Goal: Task Accomplishment & Management: Manage account settings

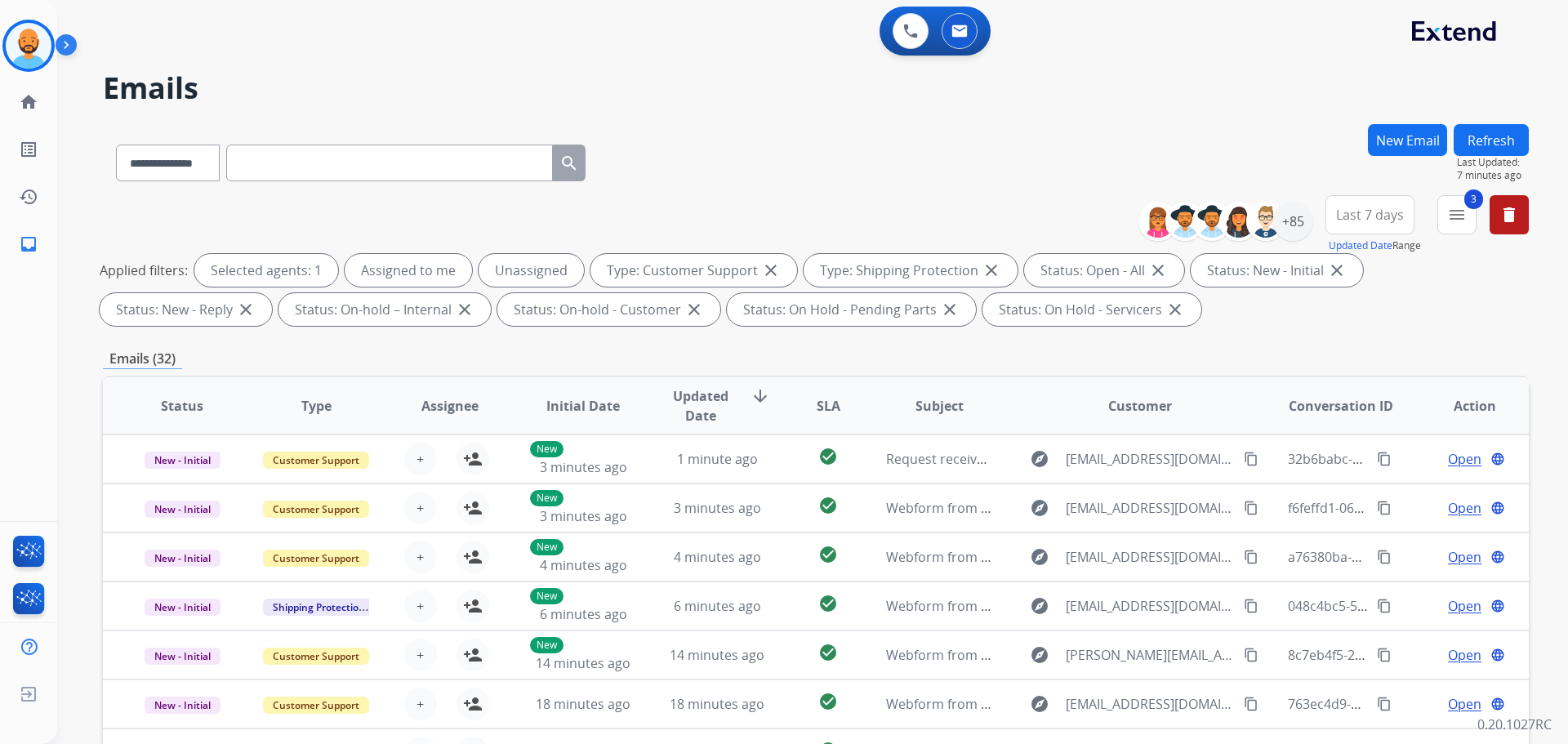
select select "**********"
click at [26, 51] on img at bounding box center [28, 46] width 46 height 46
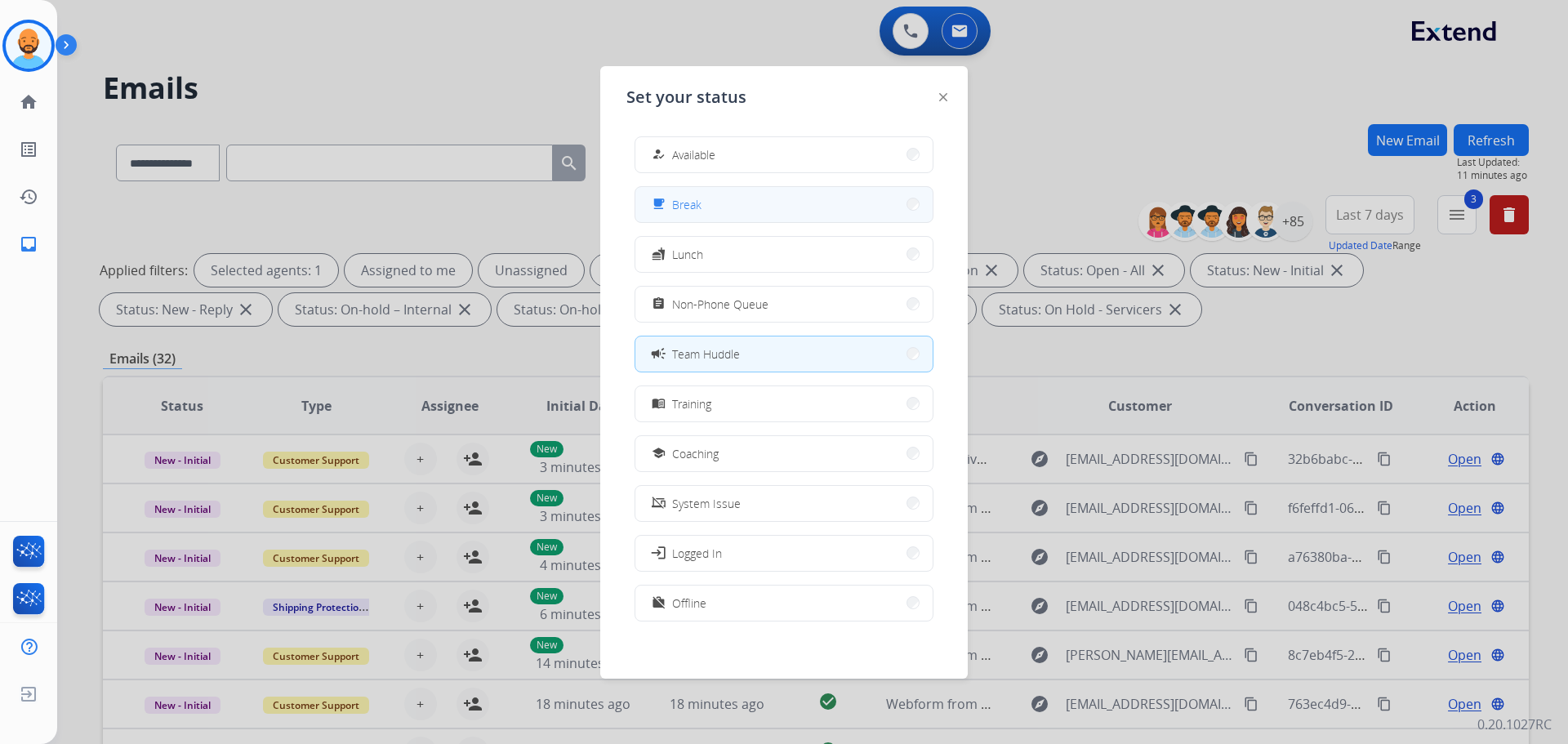
click at [693, 198] on span "Break" at bounding box center [687, 204] width 29 height 17
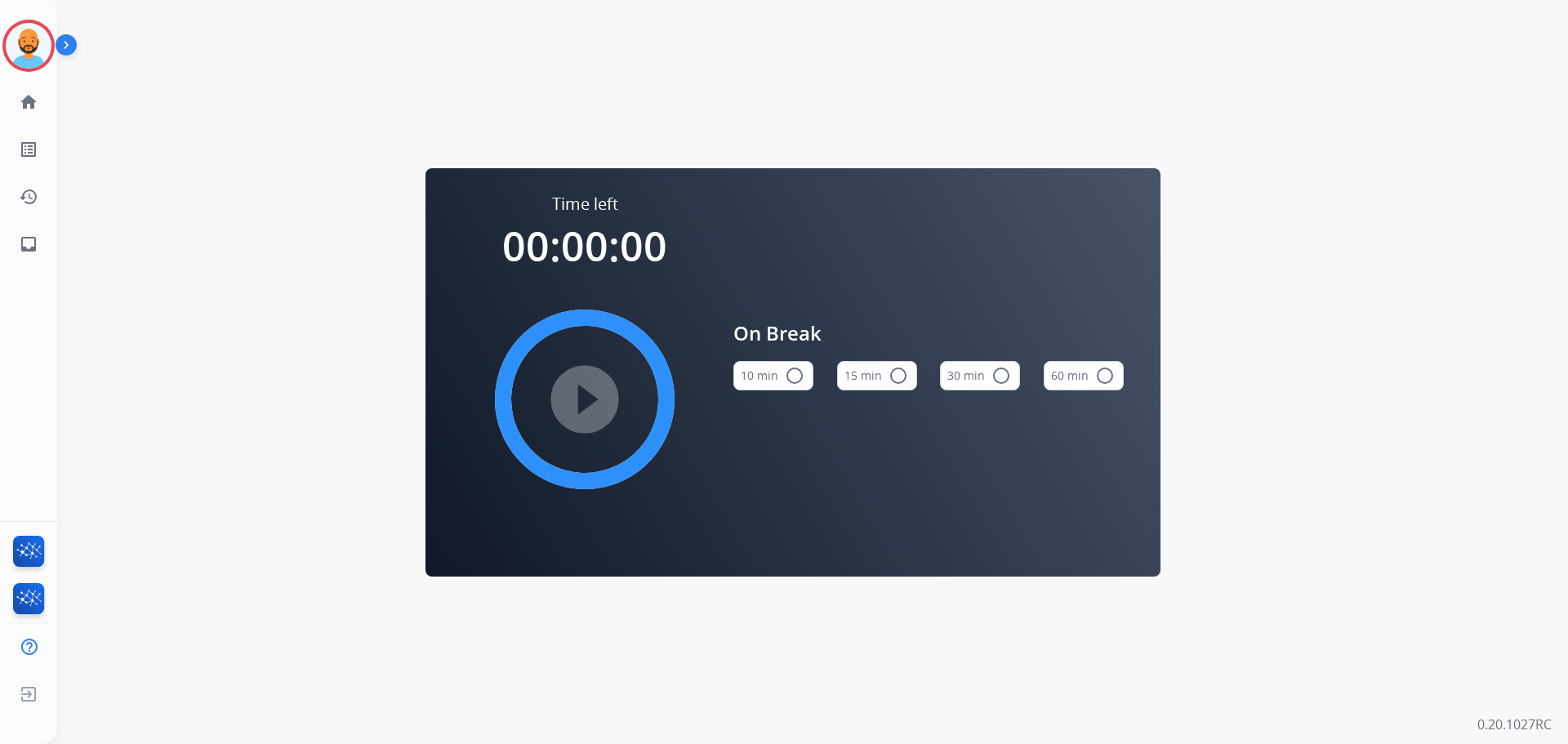
click at [786, 372] on mat-icon "radio_button_unchecked" at bounding box center [795, 376] width 19 height 19
click at [579, 402] on mat-icon "play_circle_filled" at bounding box center [585, 399] width 19 height 19
click at [14, 48] on img at bounding box center [28, 46] width 46 height 46
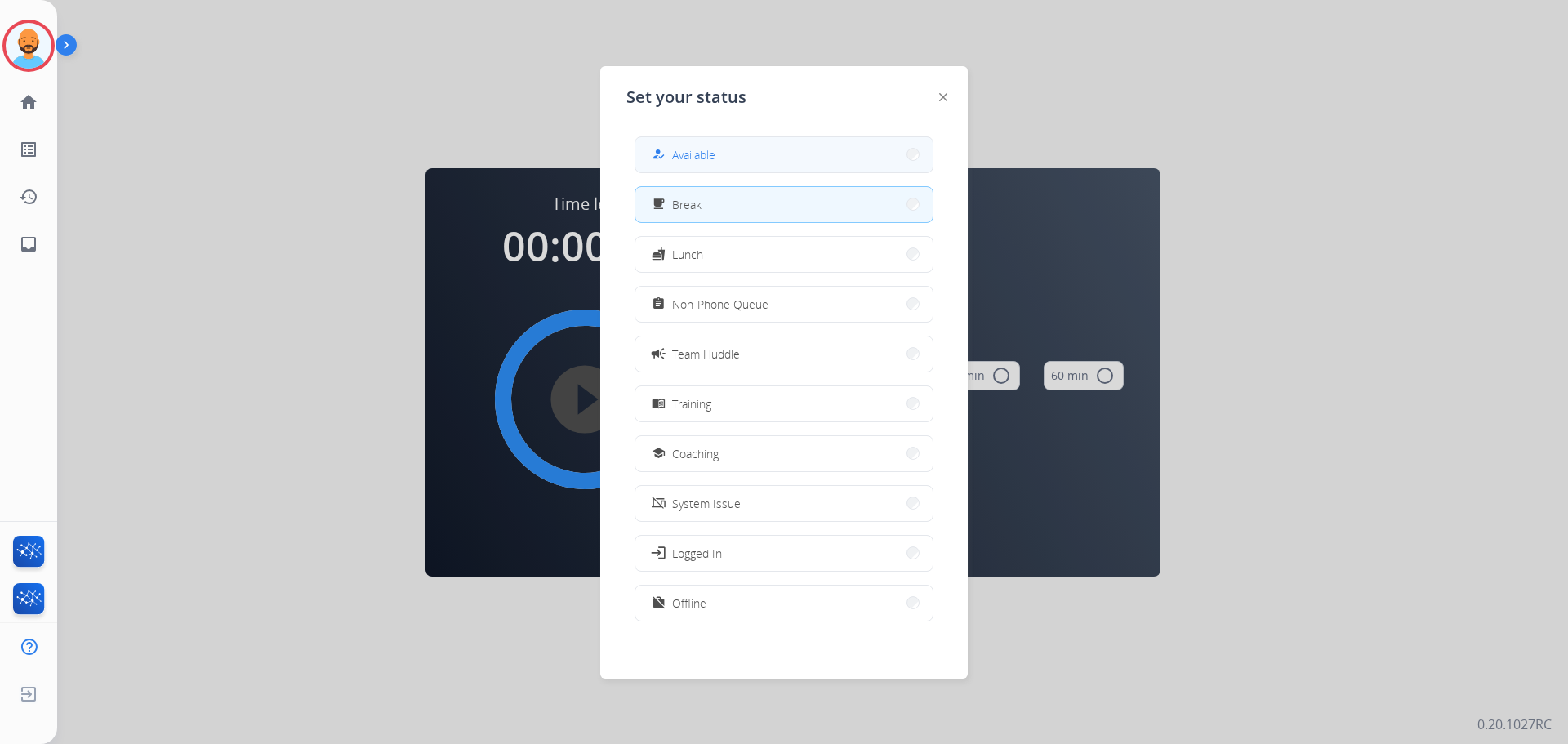
click at [772, 143] on button "how_to_reg Available" at bounding box center [784, 155] width 298 height 35
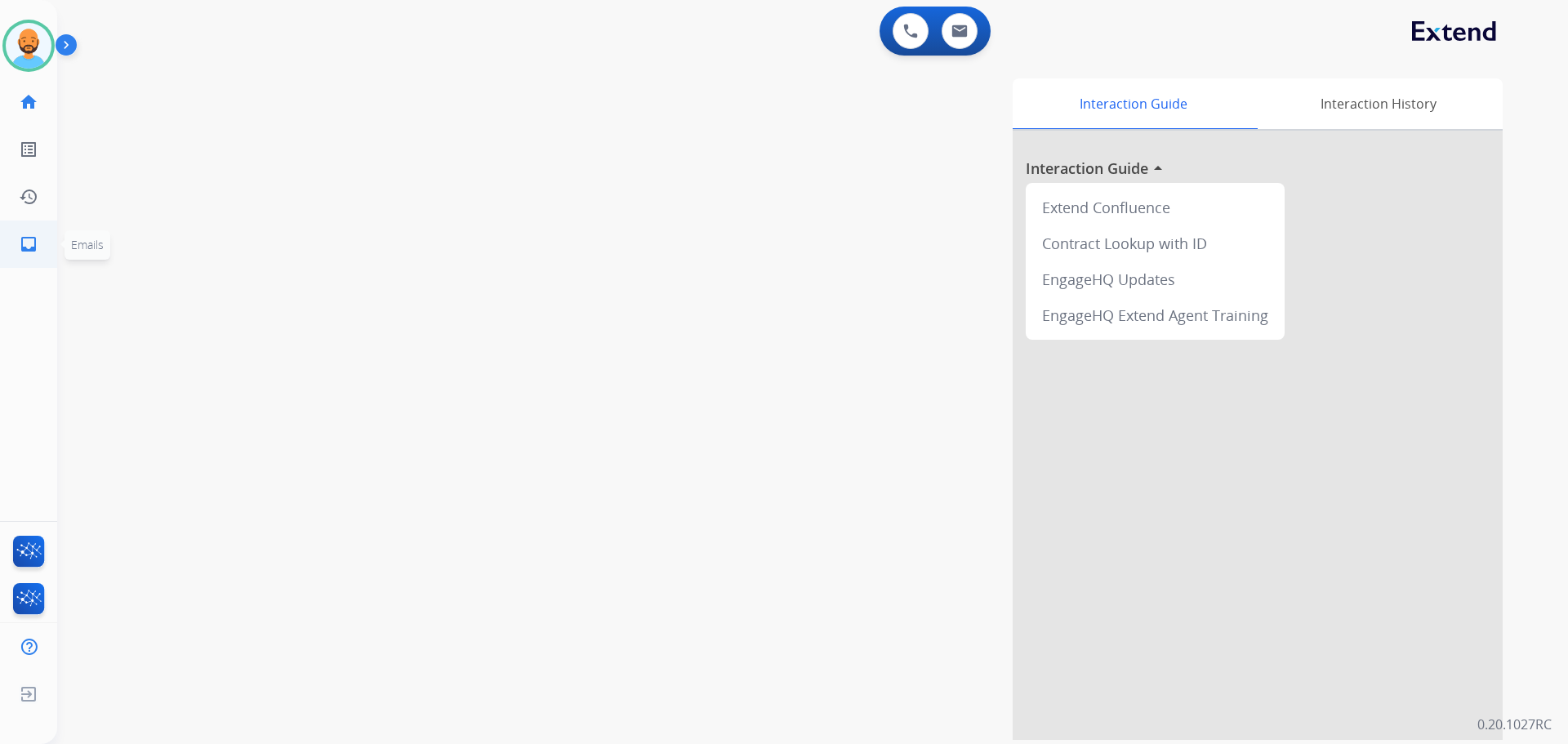
click at [27, 244] on mat-icon "inbox" at bounding box center [28, 244] width 19 height 19
select select "**********"
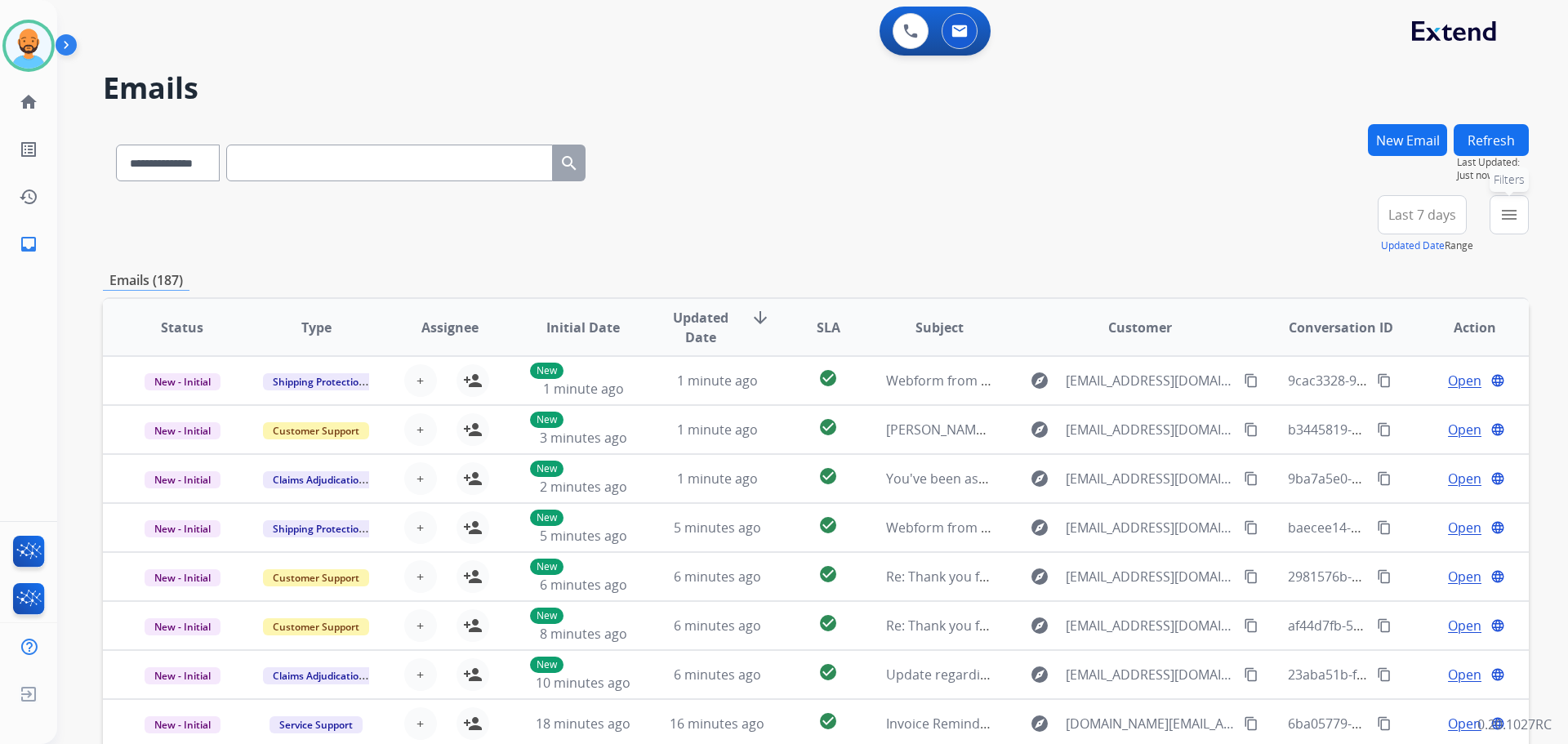
click at [1522, 221] on button "menu Filters" at bounding box center [1510, 214] width 39 height 39
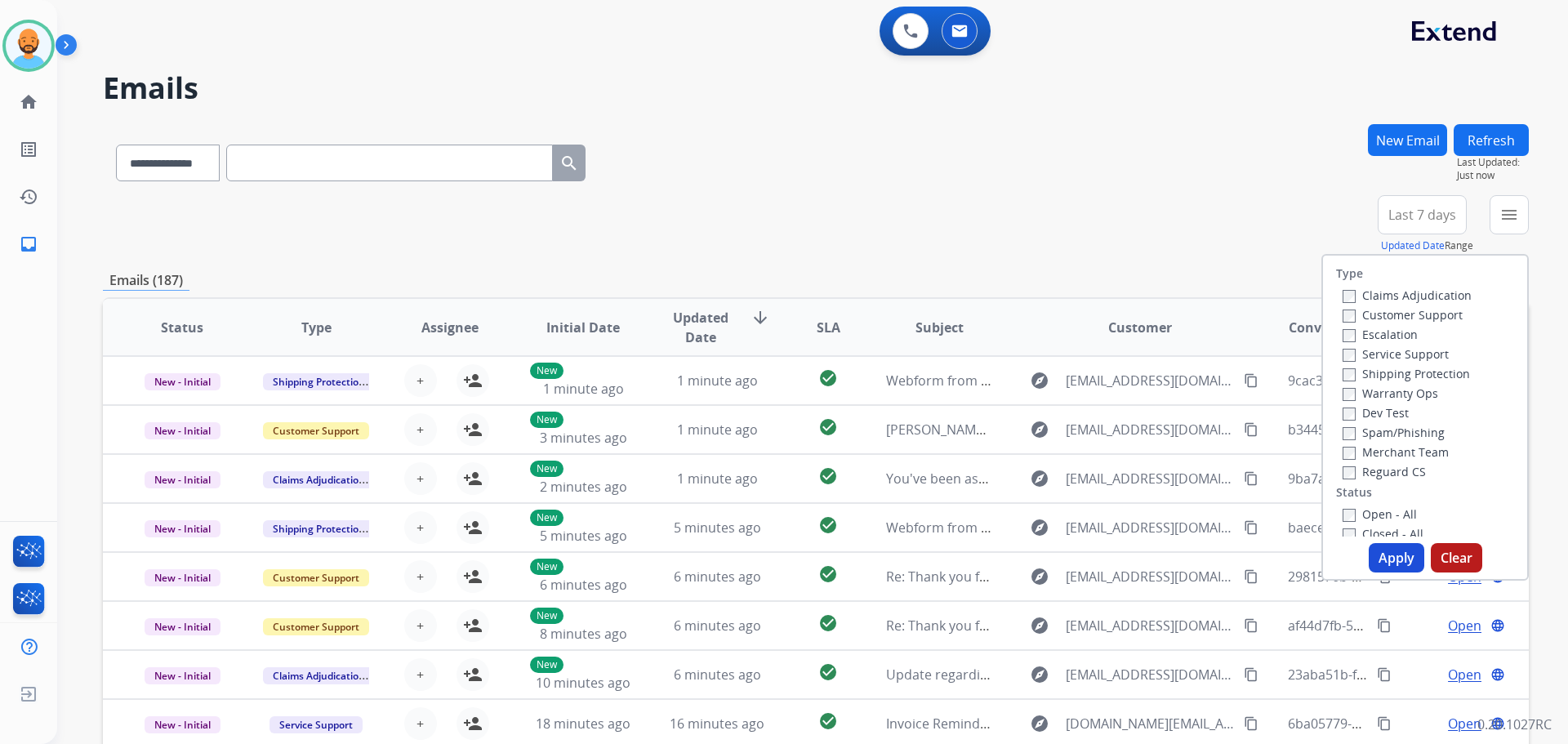
click at [1351, 313] on label "Customer Support" at bounding box center [1403, 315] width 120 height 16
drag, startPoint x: 1382, startPoint y: 546, endPoint x: 1379, endPoint y: 535, distance: 11.4
click at [1381, 543] on button "Apply" at bounding box center [1396, 557] width 56 height 29
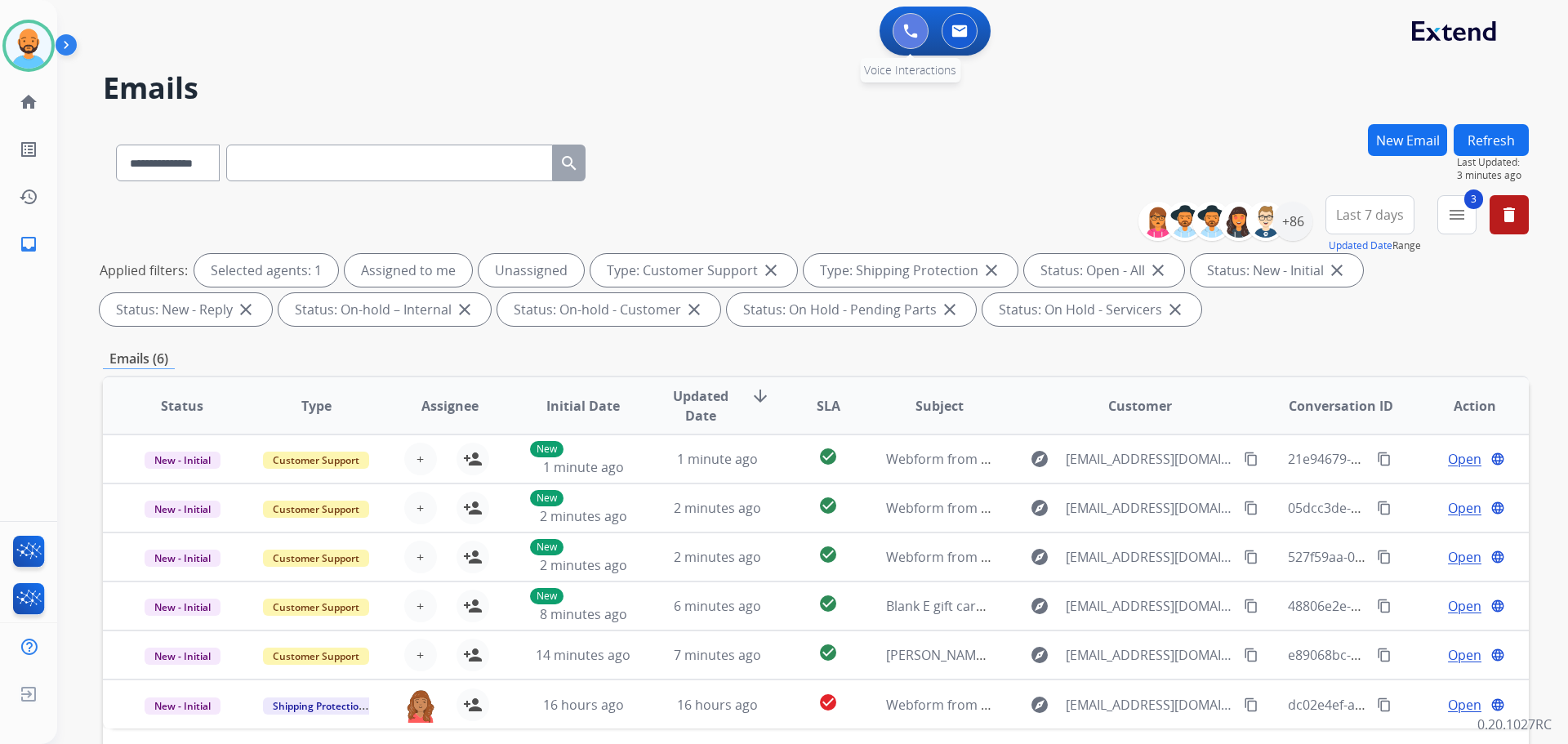
click at [909, 27] on img at bounding box center [911, 31] width 15 height 15
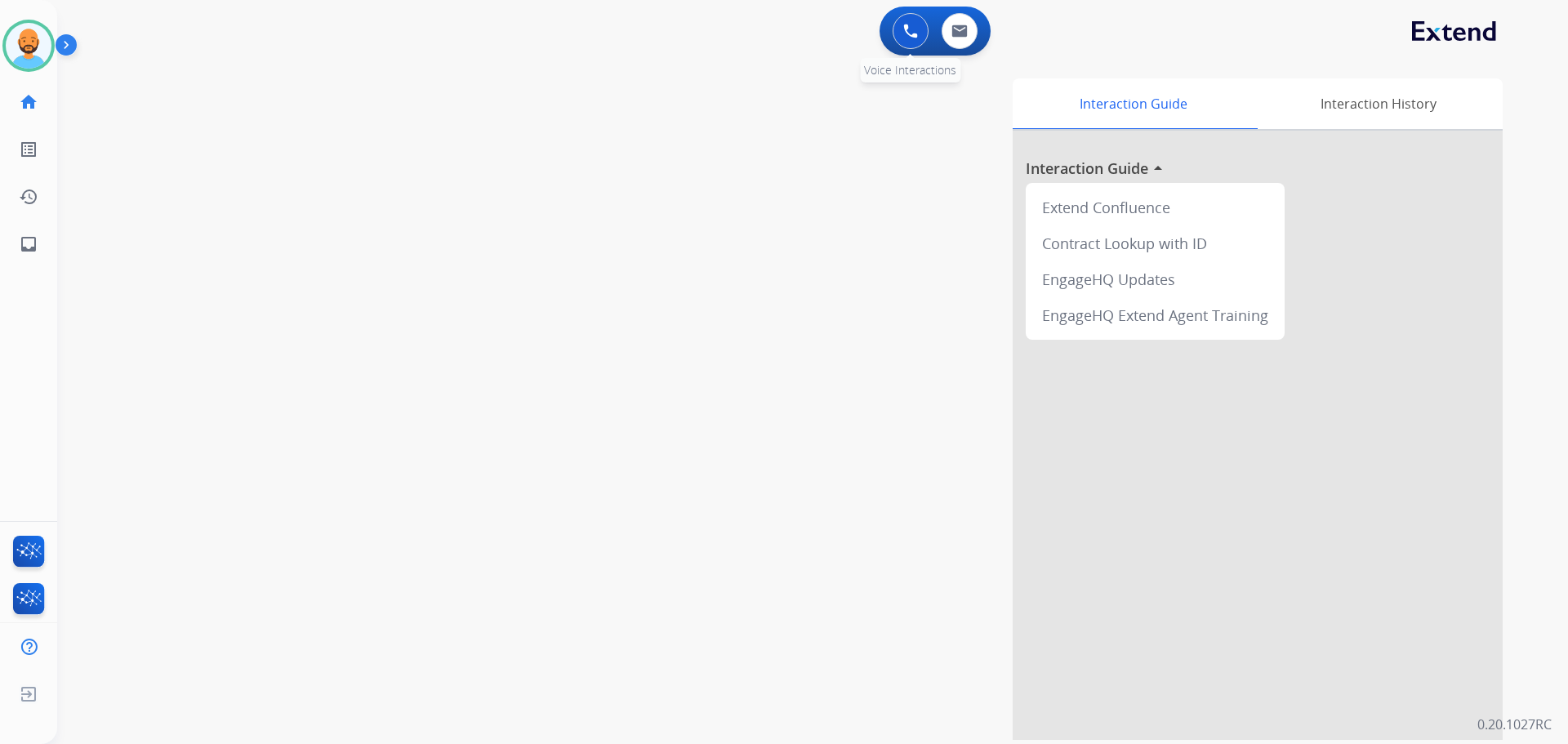
click at [911, 33] on img at bounding box center [911, 31] width 15 height 15
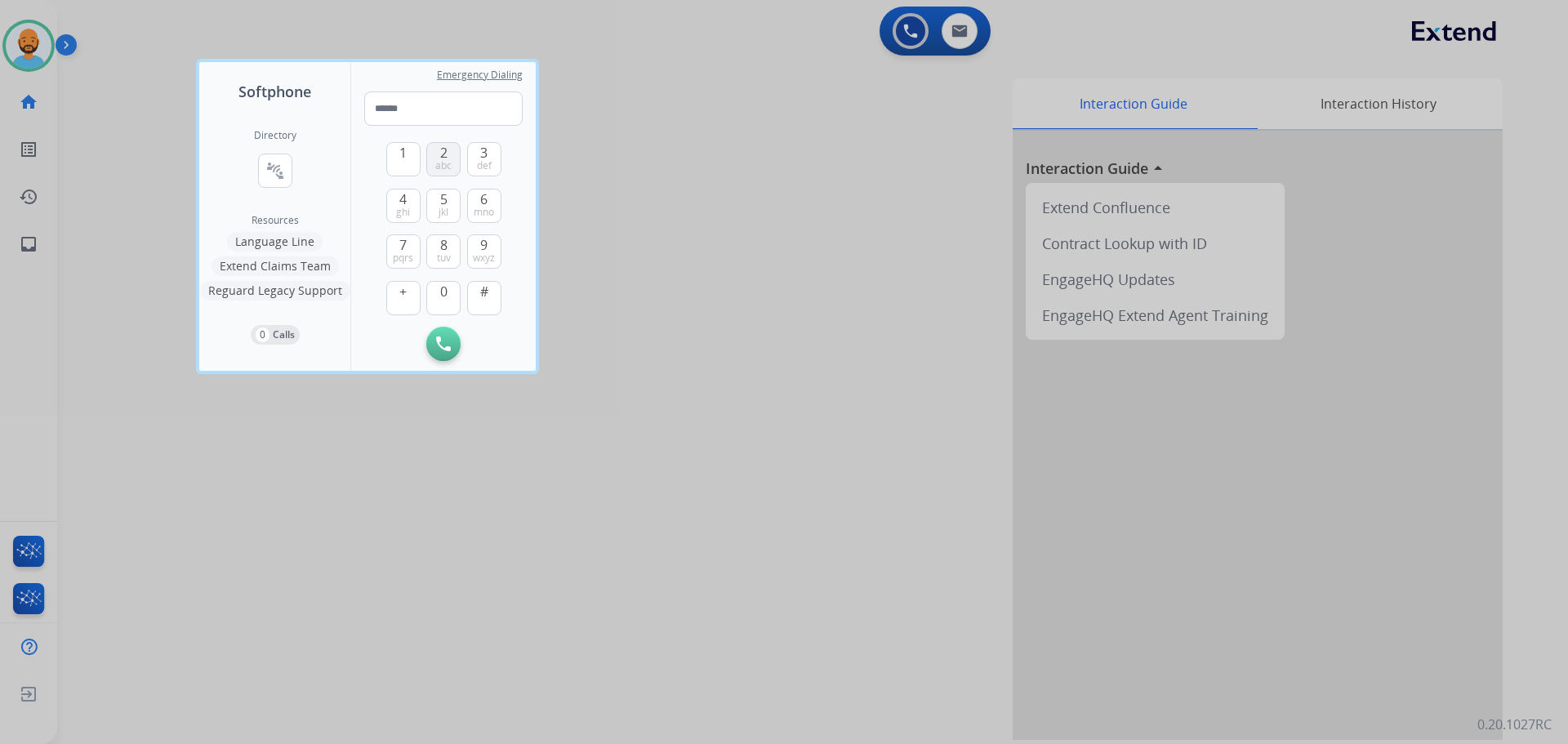
click at [445, 160] on span "abc" at bounding box center [443, 166] width 16 height 13
click at [441, 251] on button "8 tuv" at bounding box center [443, 252] width 35 height 35
click at [400, 160] on span "1" at bounding box center [403, 152] width 7 height 19
click at [402, 205] on button "4 ghi" at bounding box center [403, 205] width 35 height 35
click at [403, 158] on span "1" at bounding box center [403, 152] width 7 height 19
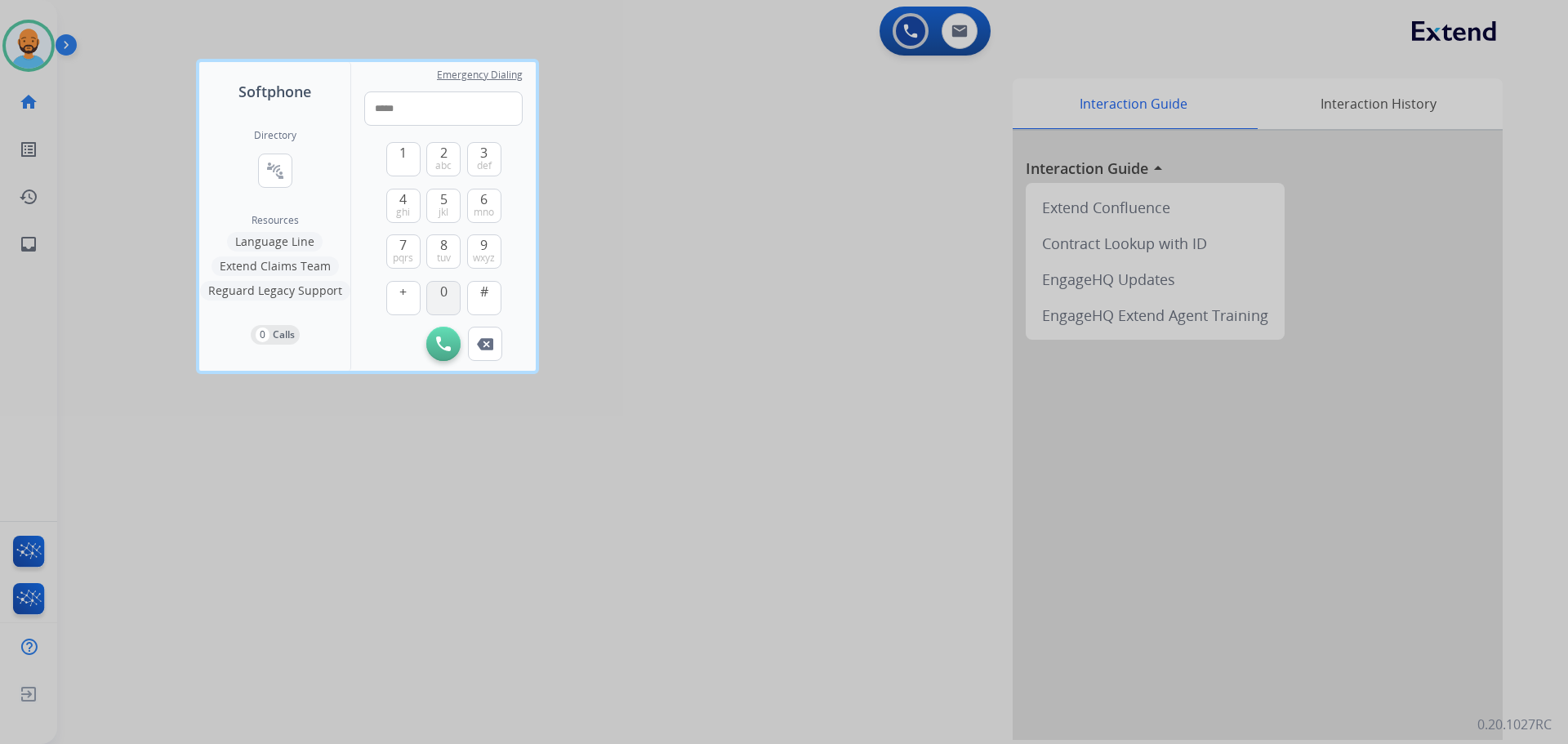
click at [443, 302] on button "0" at bounding box center [443, 298] width 35 height 35
click at [481, 248] on span "9" at bounding box center [484, 245] width 7 height 19
click at [450, 151] on button "2 abc" at bounding box center [443, 159] width 35 height 35
click at [400, 210] on span "ghi" at bounding box center [403, 212] width 14 height 13
click at [408, 252] on span "pqrs" at bounding box center [402, 258] width 20 height 13
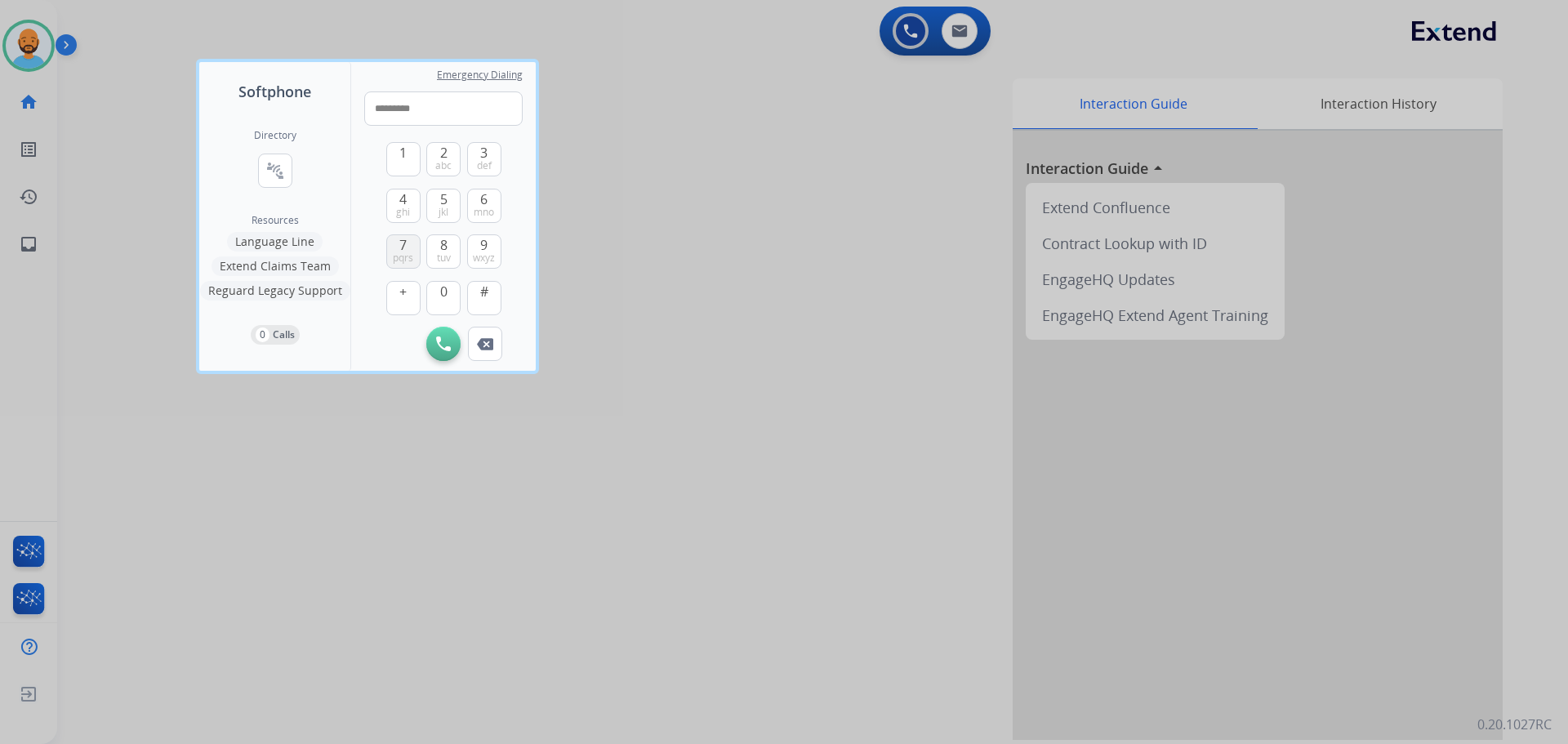
type input "**********"
click at [434, 345] on button "Initiate Call" at bounding box center [443, 344] width 35 height 35
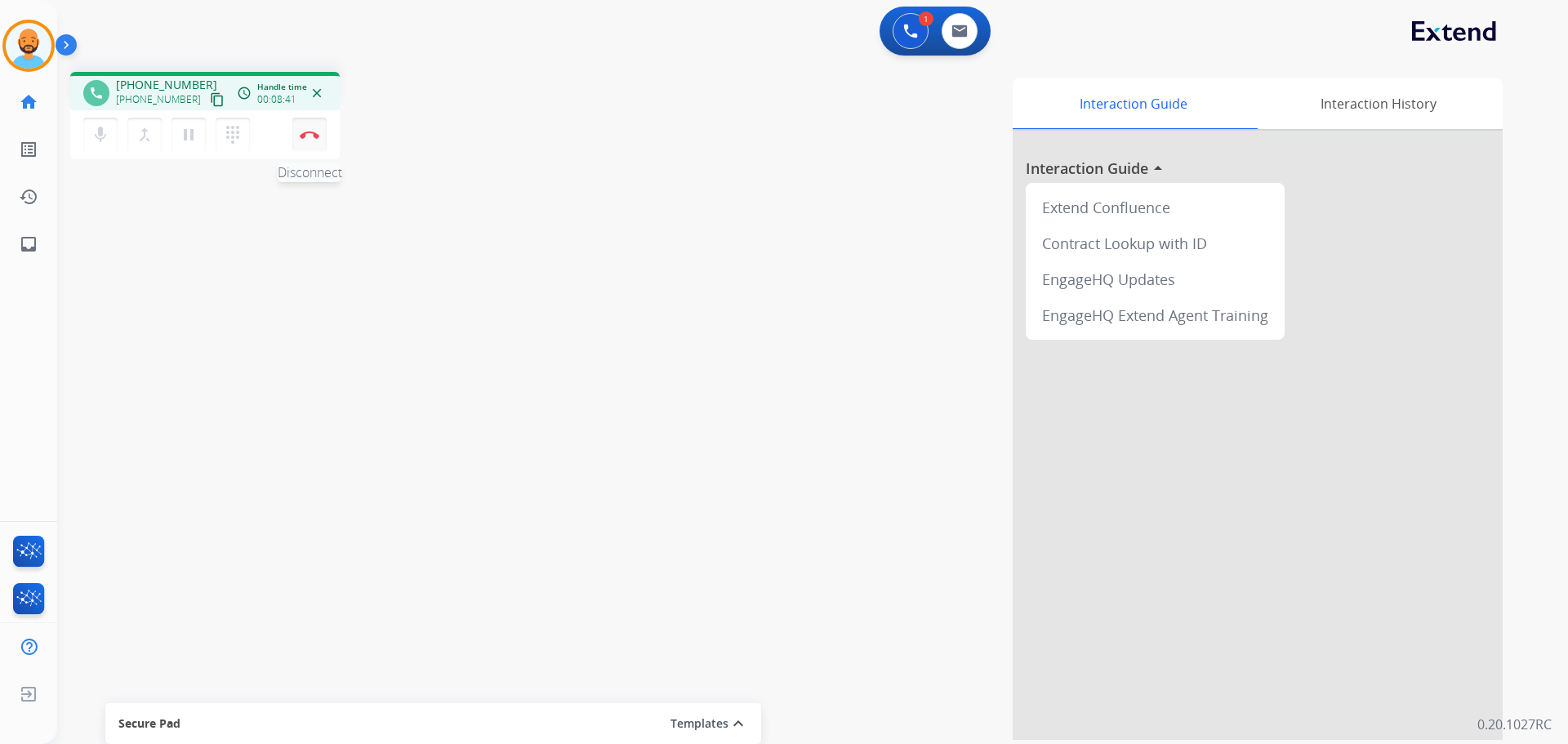
click at [299, 130] on button "Disconnect" at bounding box center [309, 135] width 35 height 35
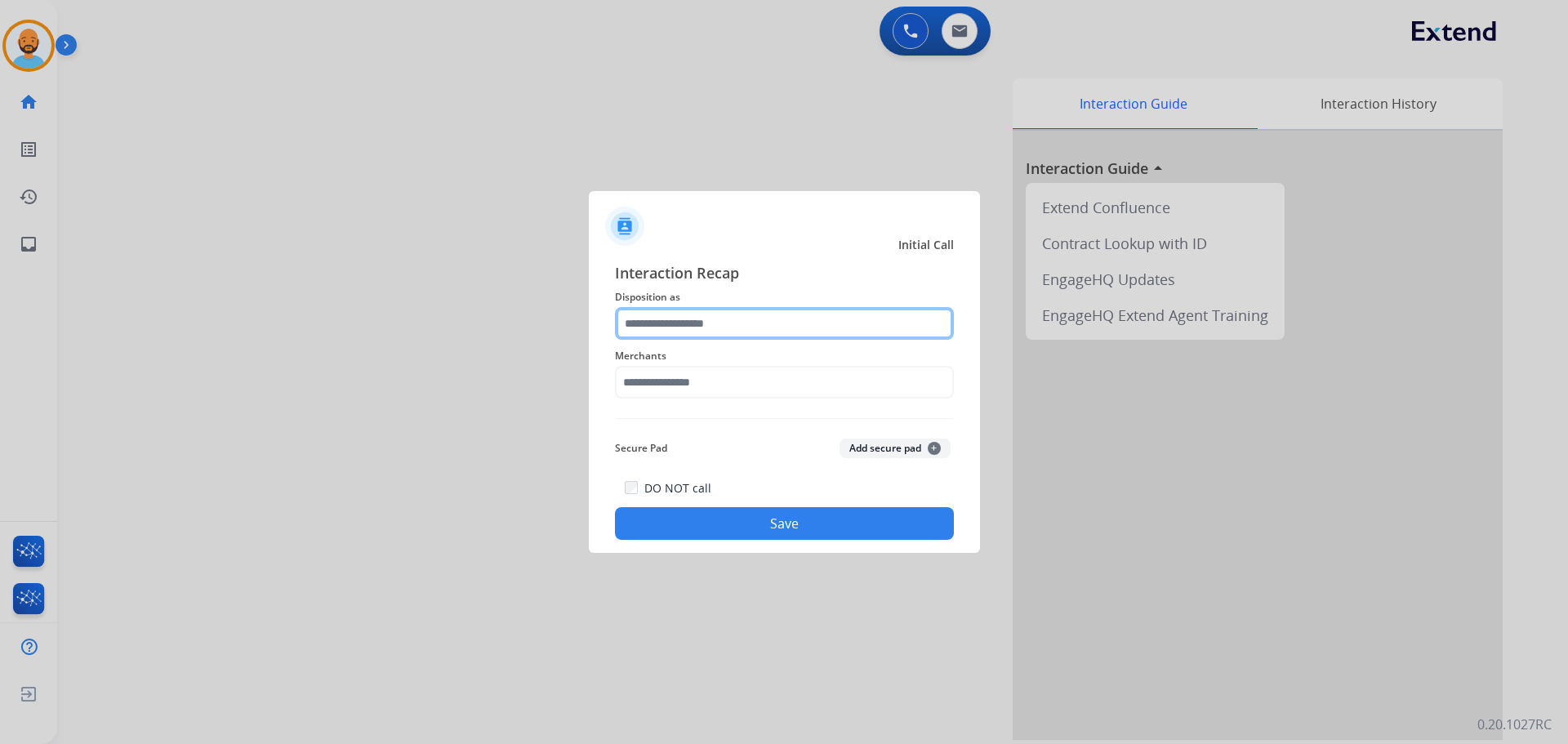
click at [686, 329] on input "text" at bounding box center [784, 323] width 339 height 33
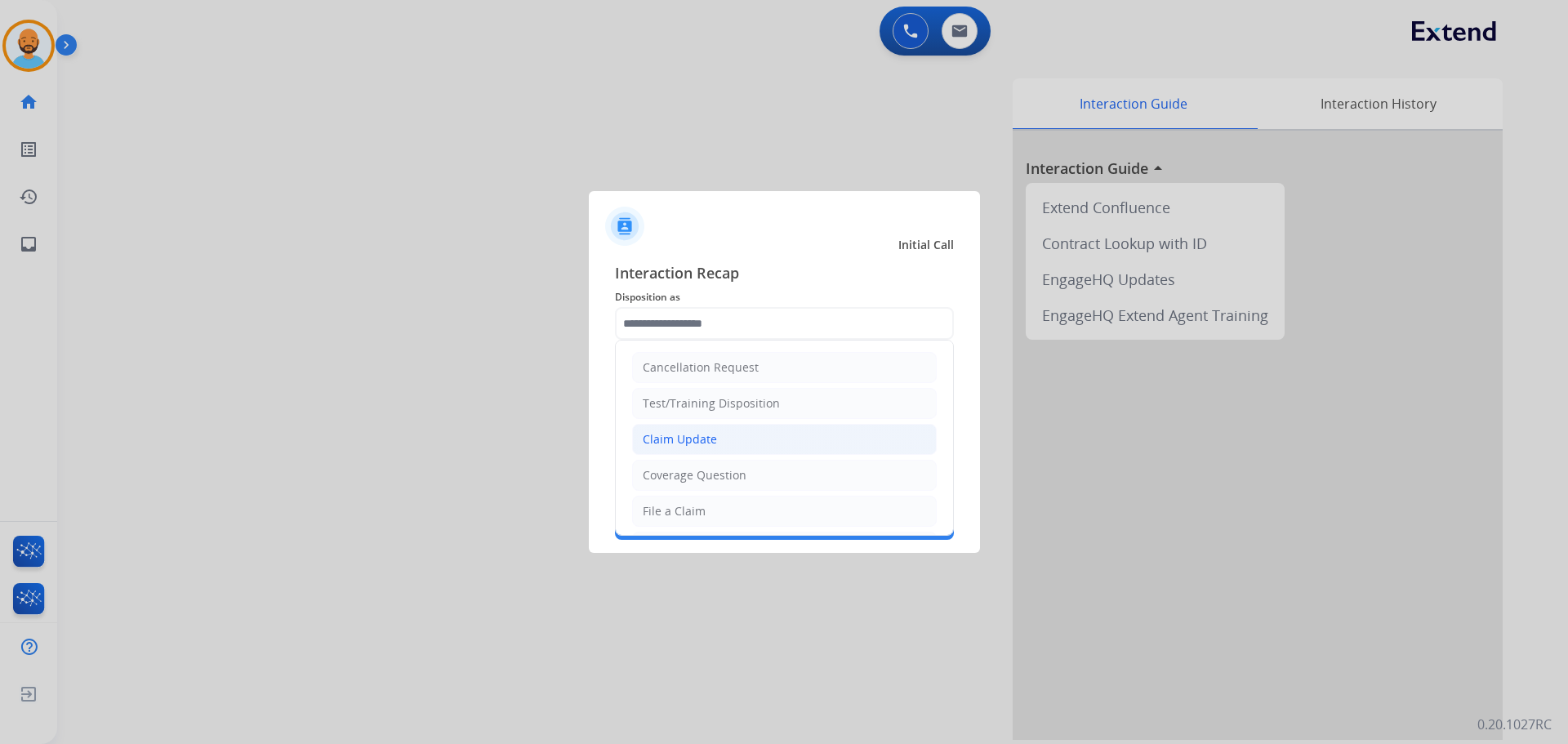
click at [679, 442] on div "Claim Update" at bounding box center [680, 439] width 74 height 16
type input "**********"
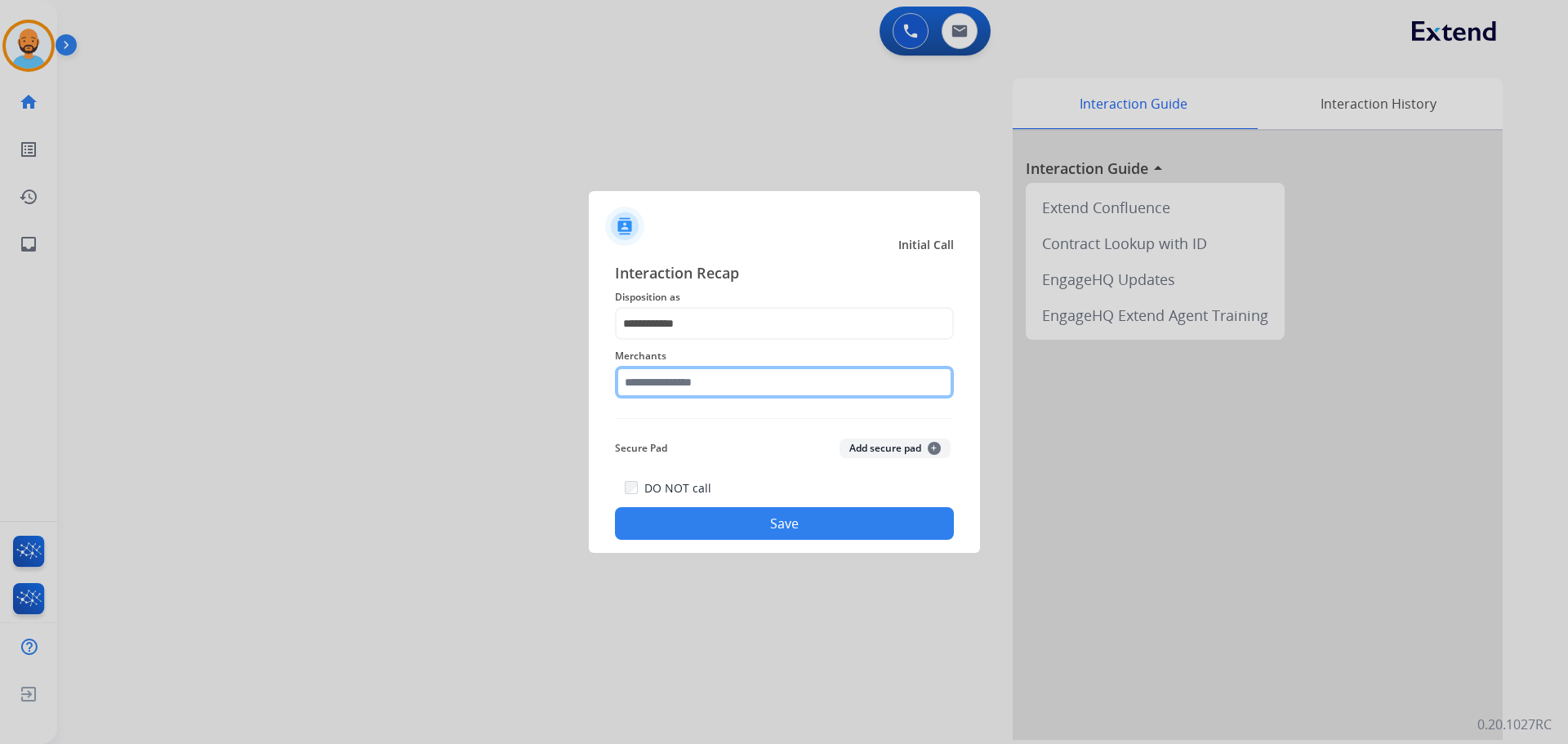
click at [687, 388] on input "text" at bounding box center [784, 382] width 339 height 33
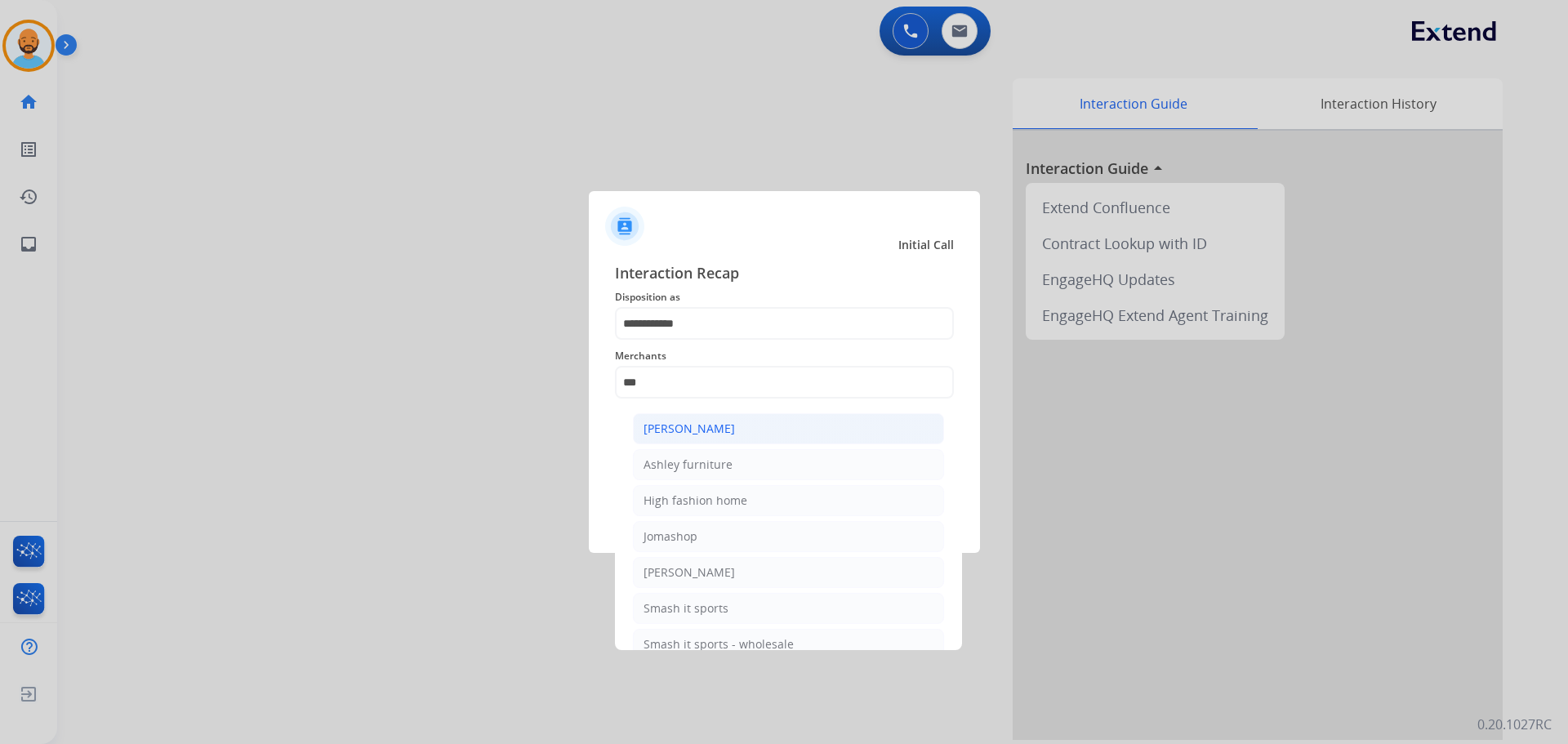
click at [689, 422] on div "[PERSON_NAME]" at bounding box center [689, 429] width 91 height 16
type input "**********"
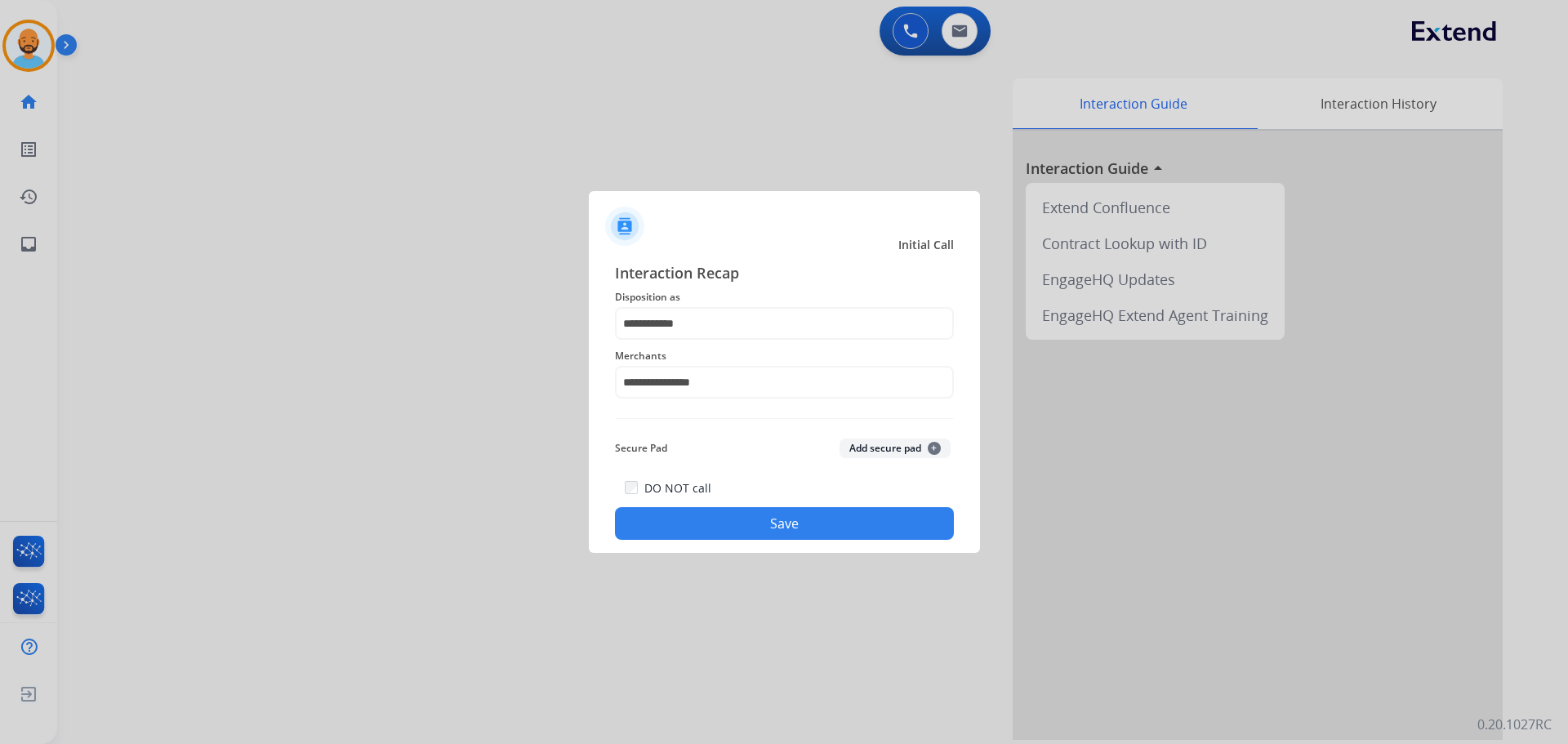
click at [720, 523] on button "Save" at bounding box center [784, 523] width 339 height 33
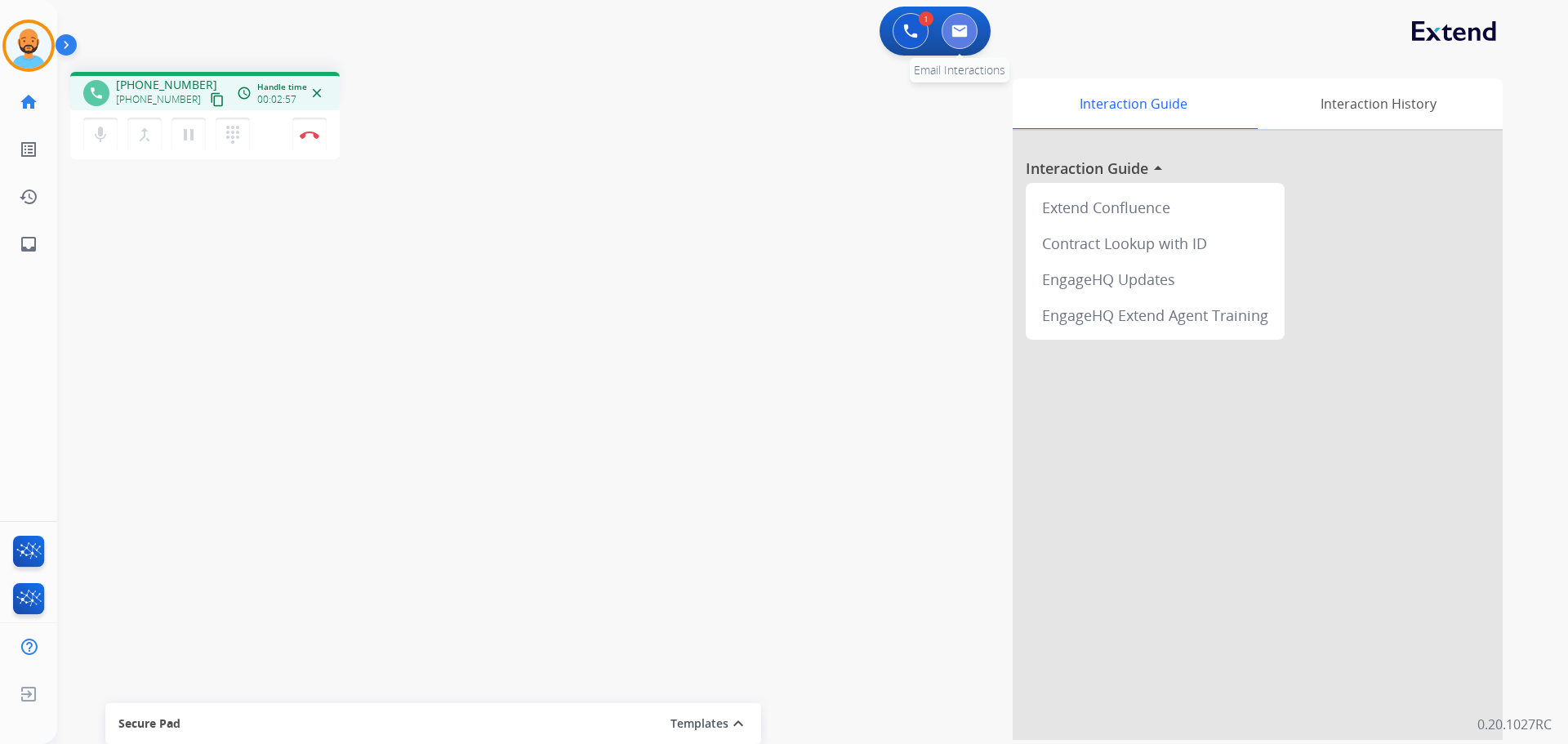
click at [955, 18] on button at bounding box center [959, 31] width 36 height 36
select select "**********"
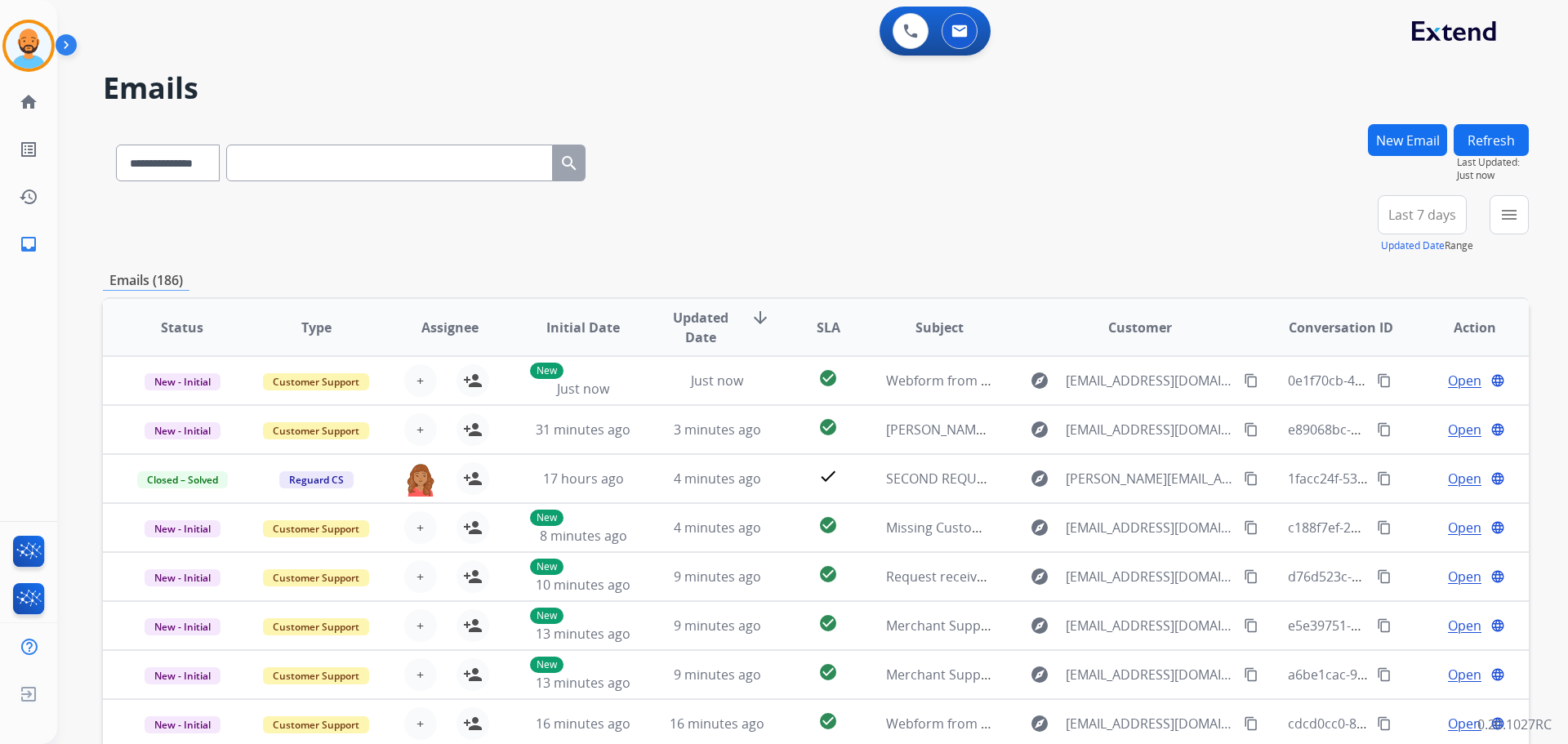
click at [289, 166] on input "text" at bounding box center [389, 162] width 327 height 36
paste input "**********"
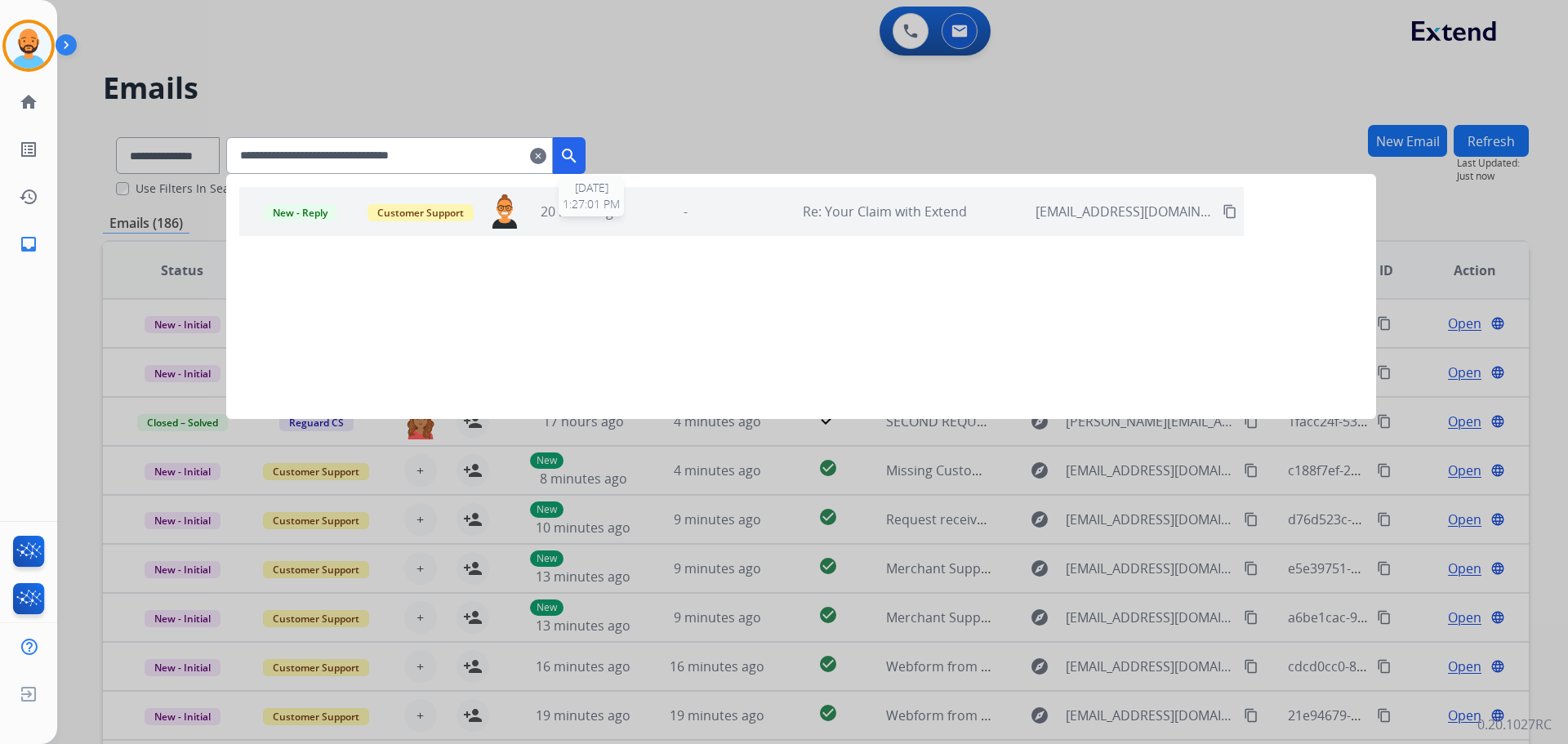
type input "**********"
click at [614, 216] on span "20 hours ago" at bounding box center [580, 212] width 81 height 18
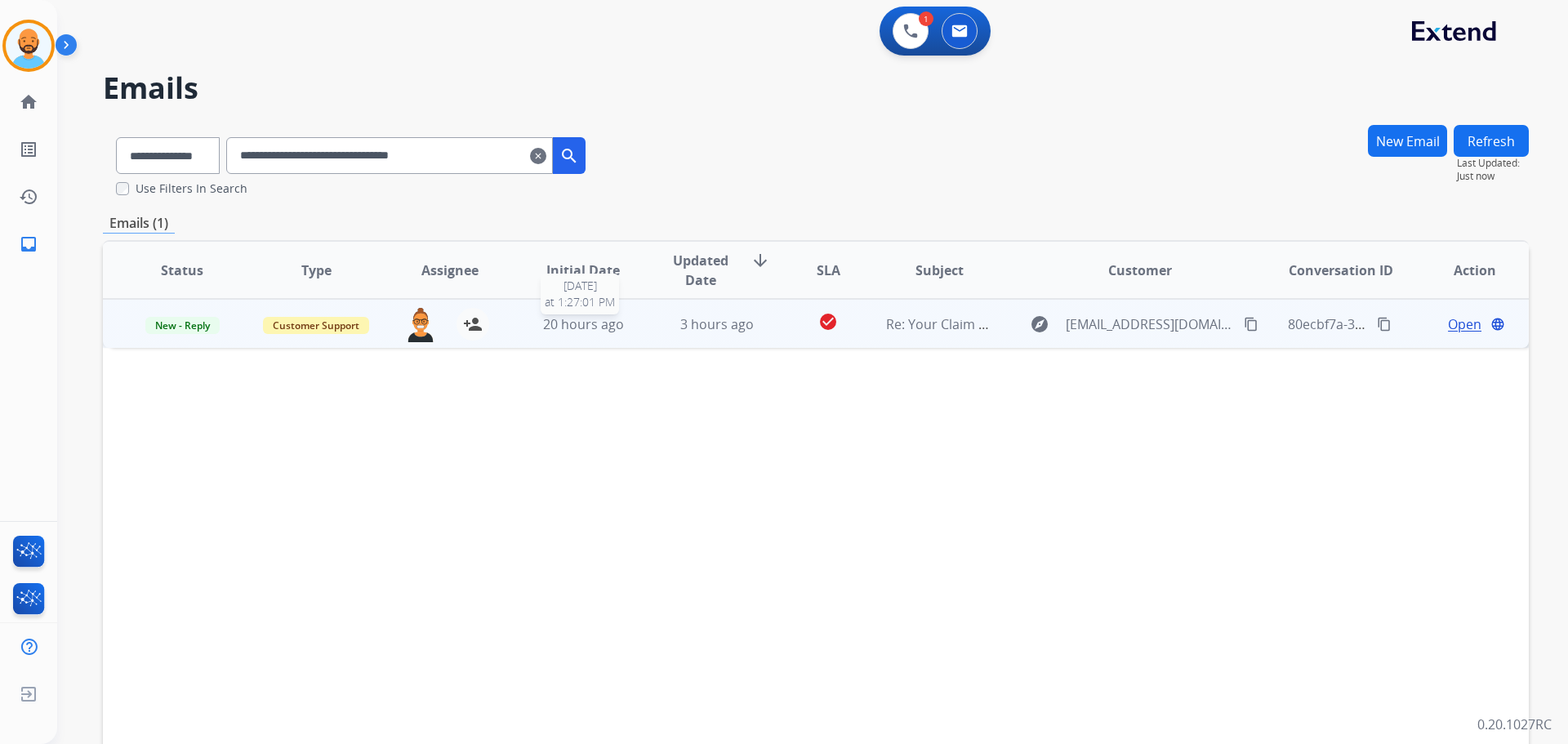
click at [555, 327] on span "20 hours ago" at bounding box center [583, 324] width 81 height 18
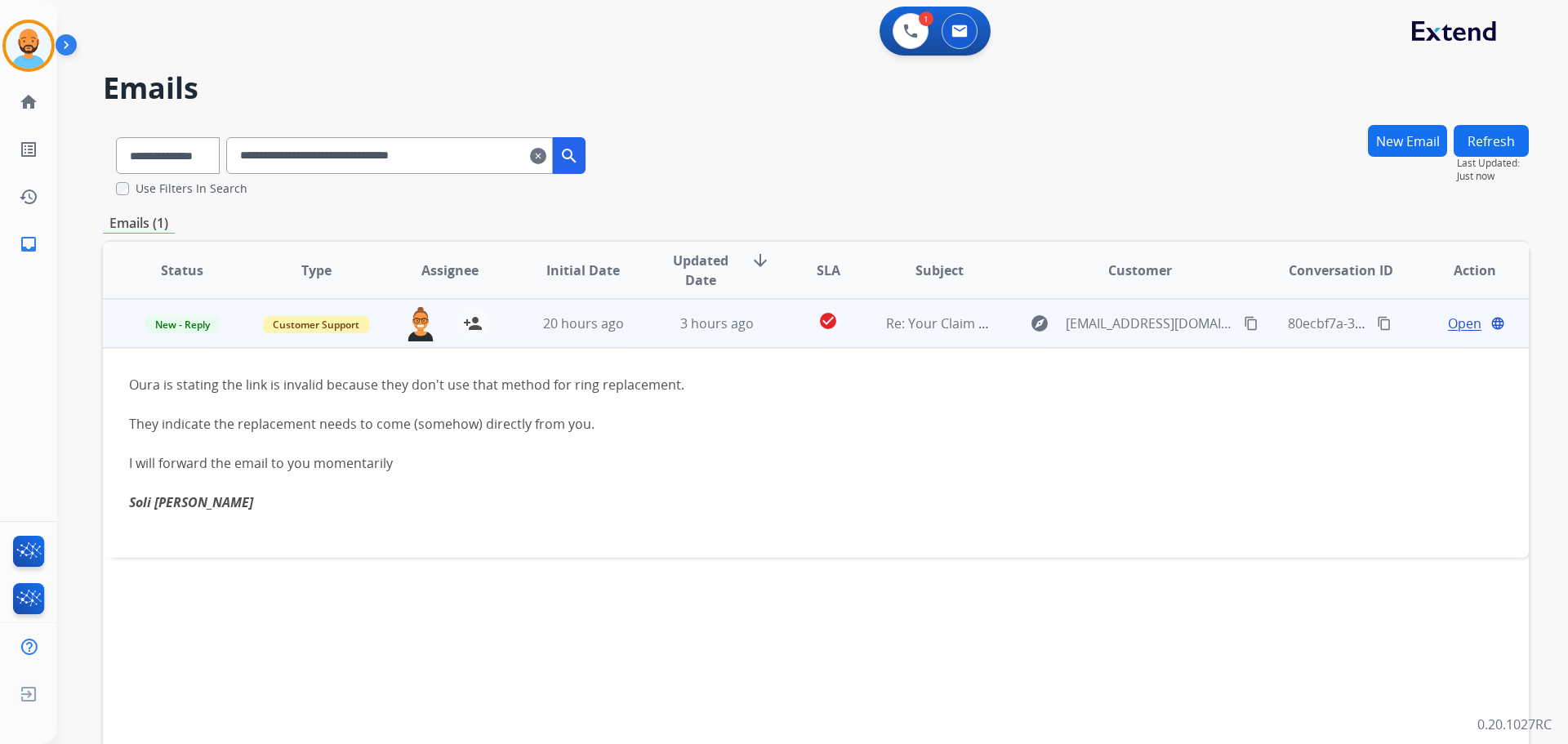
click at [1455, 319] on span "Open" at bounding box center [1465, 323] width 34 height 19
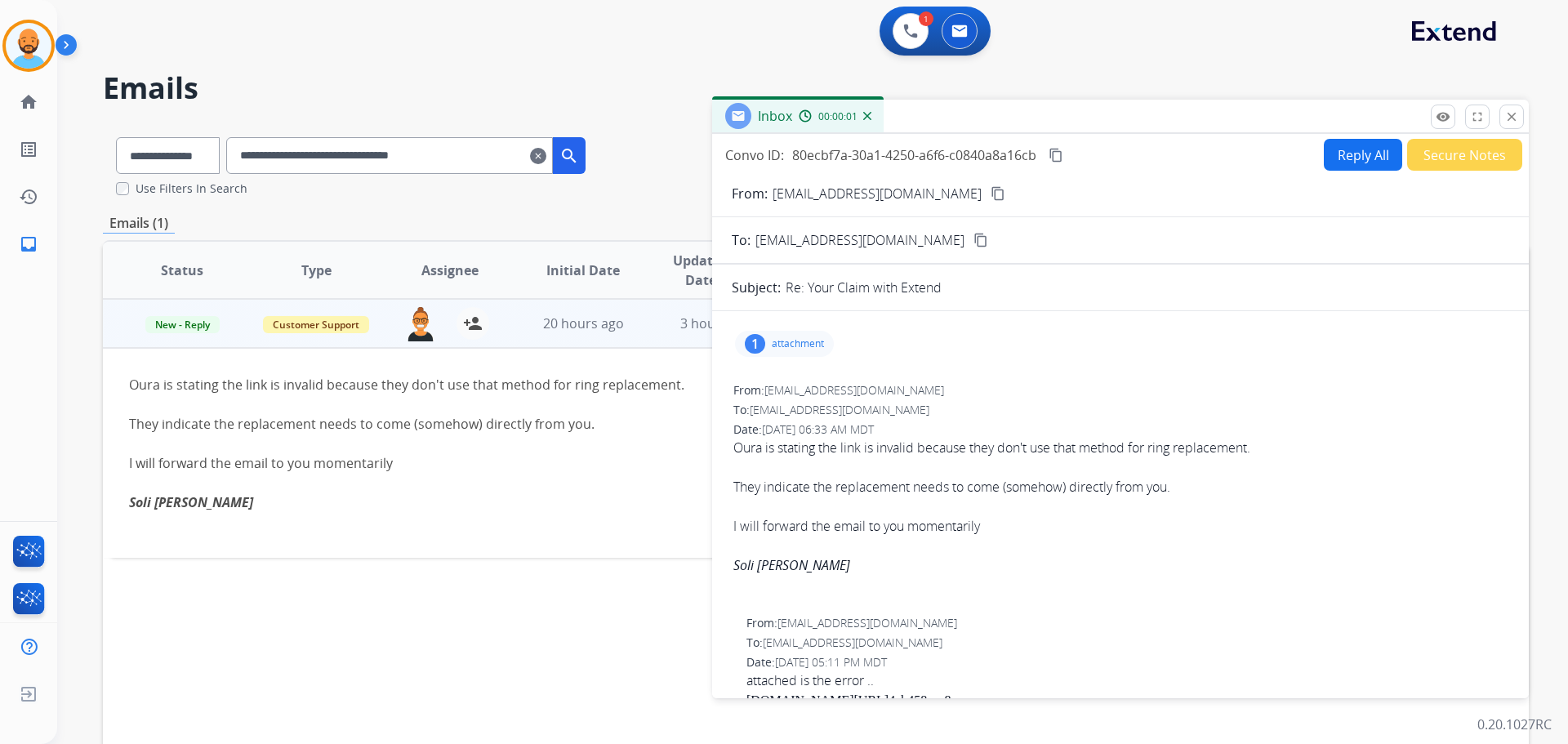
click at [824, 343] on p "attachment" at bounding box center [797, 344] width 52 height 13
click at [809, 377] on div at bounding box center [792, 389] width 82 height 58
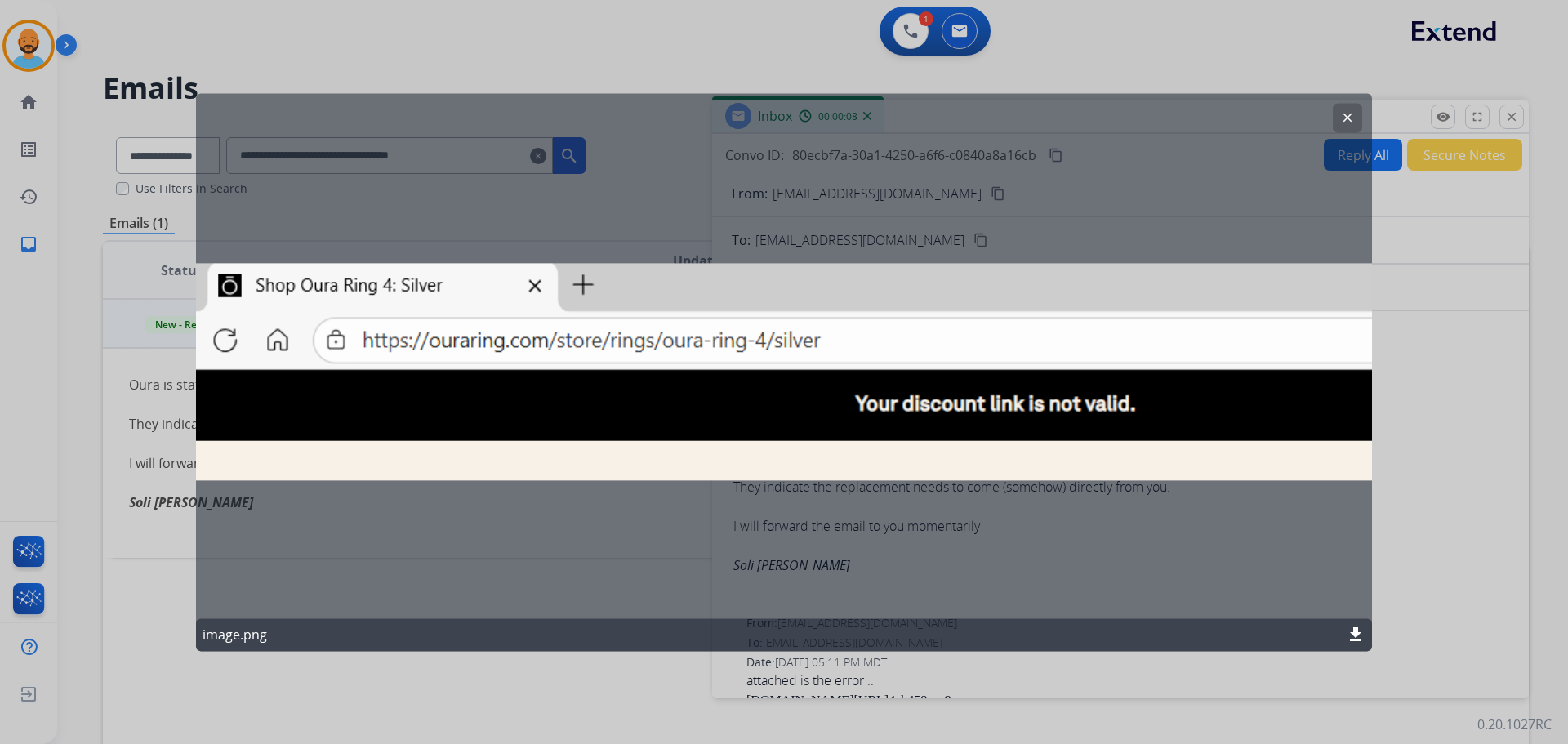
click at [1352, 113] on mat-icon "clear" at bounding box center [1347, 117] width 15 height 15
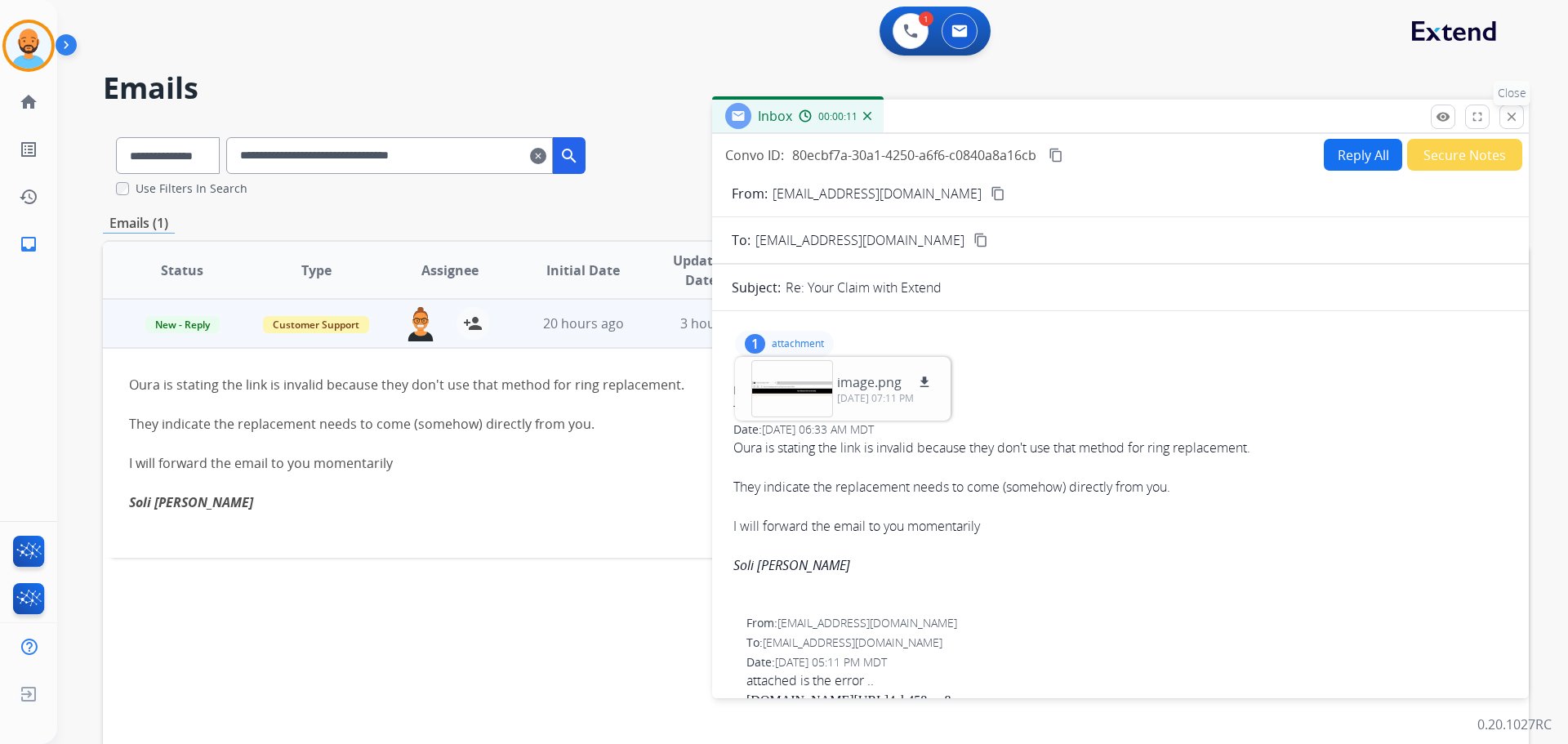
click at [1515, 120] on mat-icon "close" at bounding box center [1511, 117] width 15 height 15
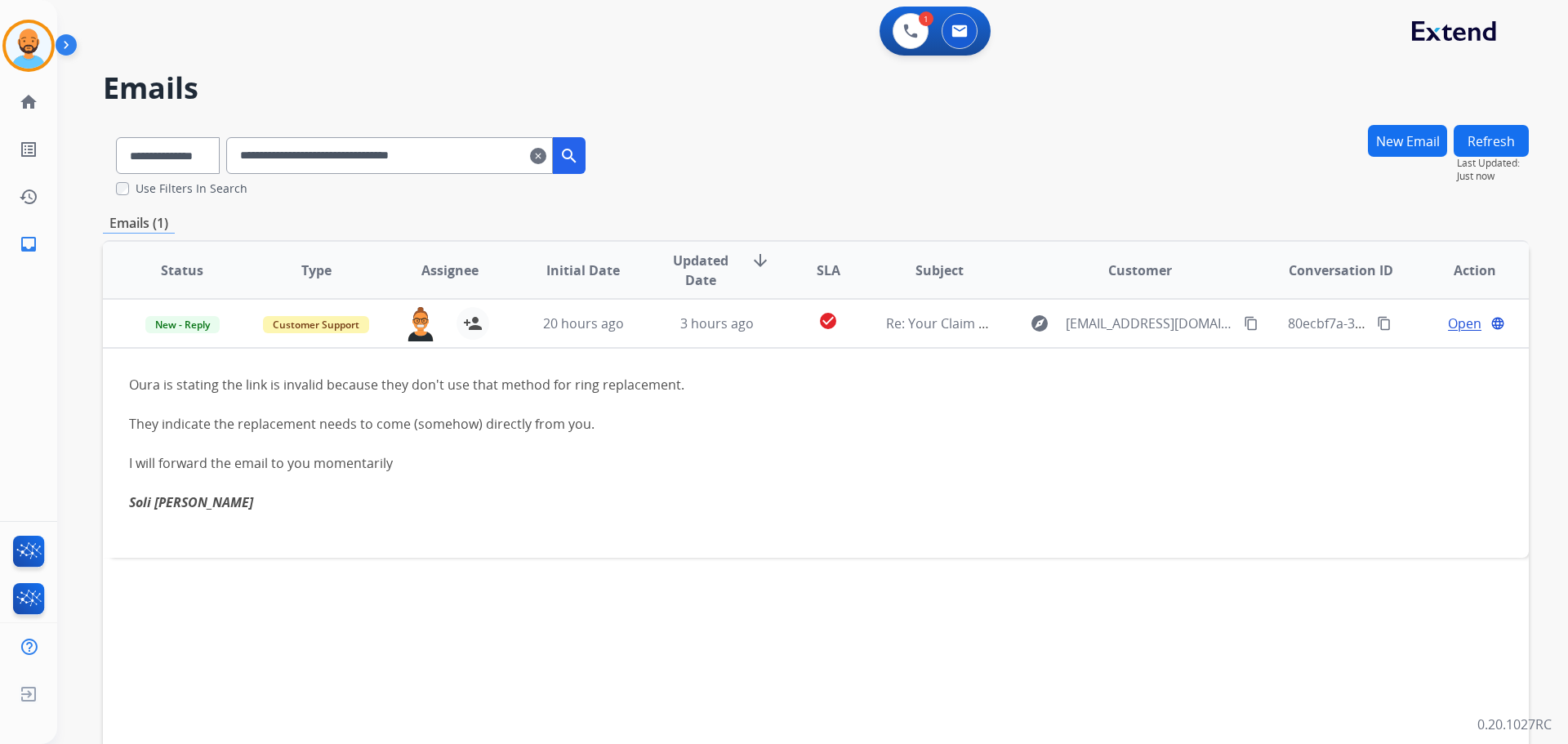
click at [547, 155] on mat-icon "clear" at bounding box center [538, 156] width 16 height 19
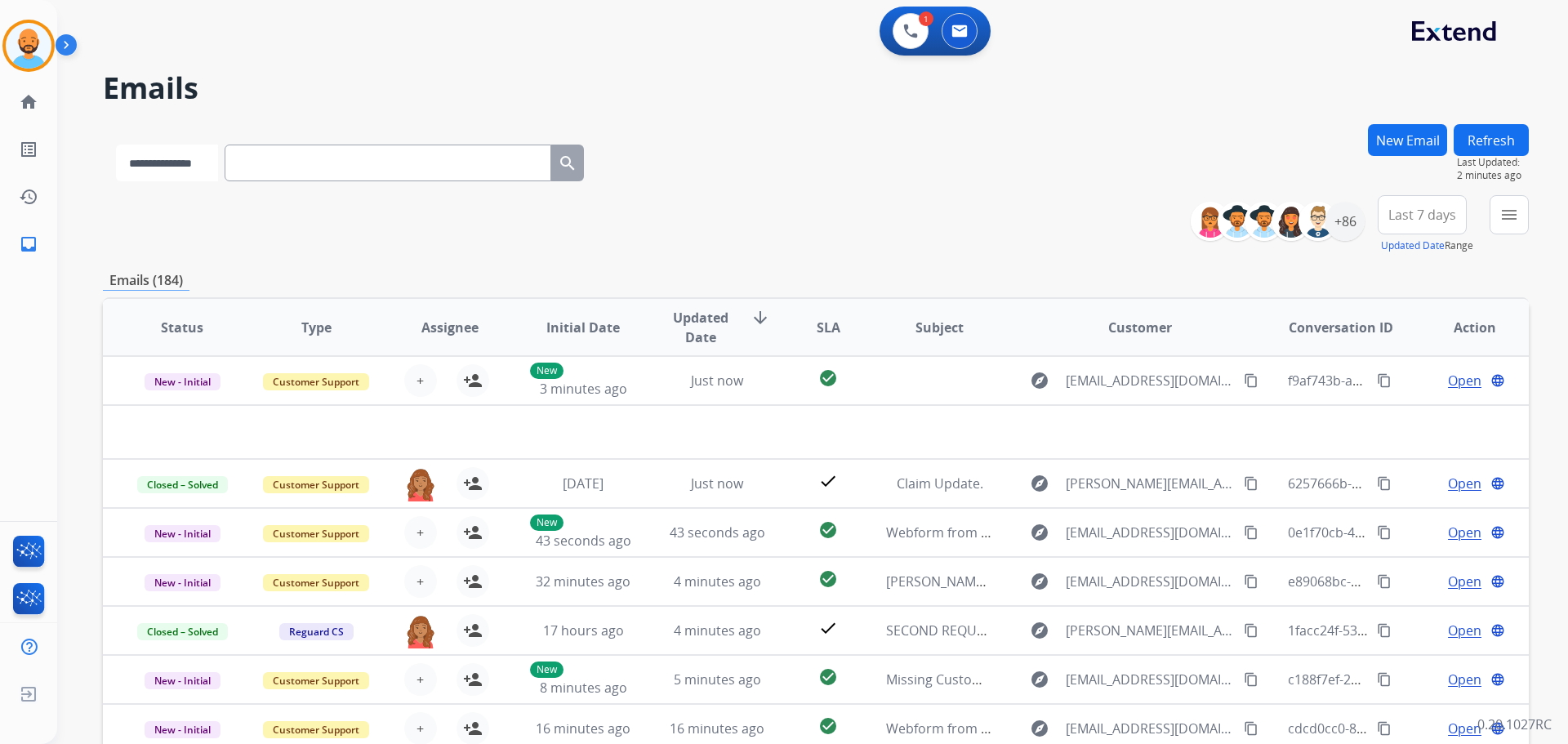
click at [200, 158] on select "**********" at bounding box center [167, 162] width 102 height 36
select select "**********"
click at [116, 144] on select "**********" at bounding box center [167, 162] width 102 height 36
click at [252, 161] on input "text" at bounding box center [389, 162] width 327 height 36
paste input "**********"
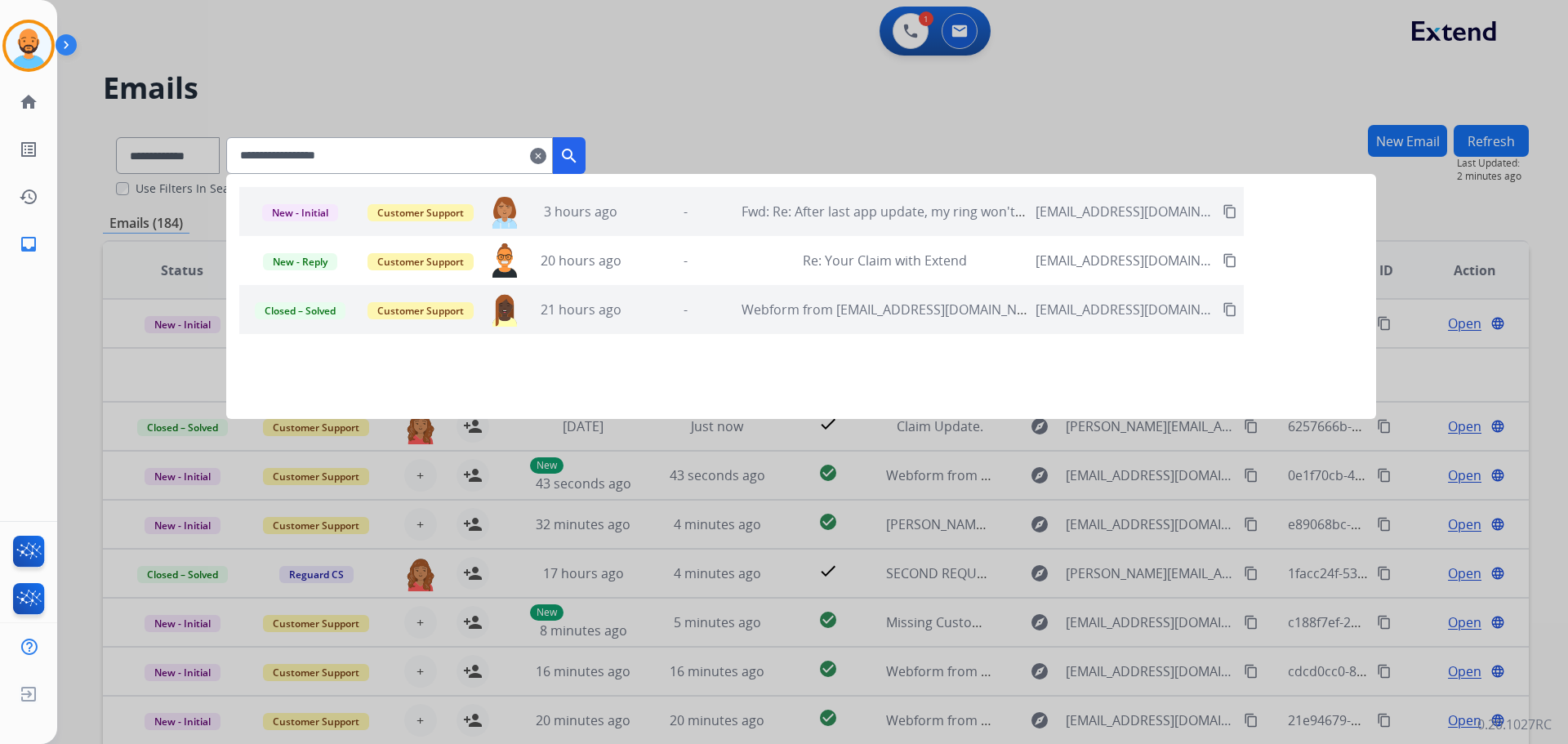
type input "**********"
click at [665, 213] on div "-" at bounding box center [685, 212] width 97 height 19
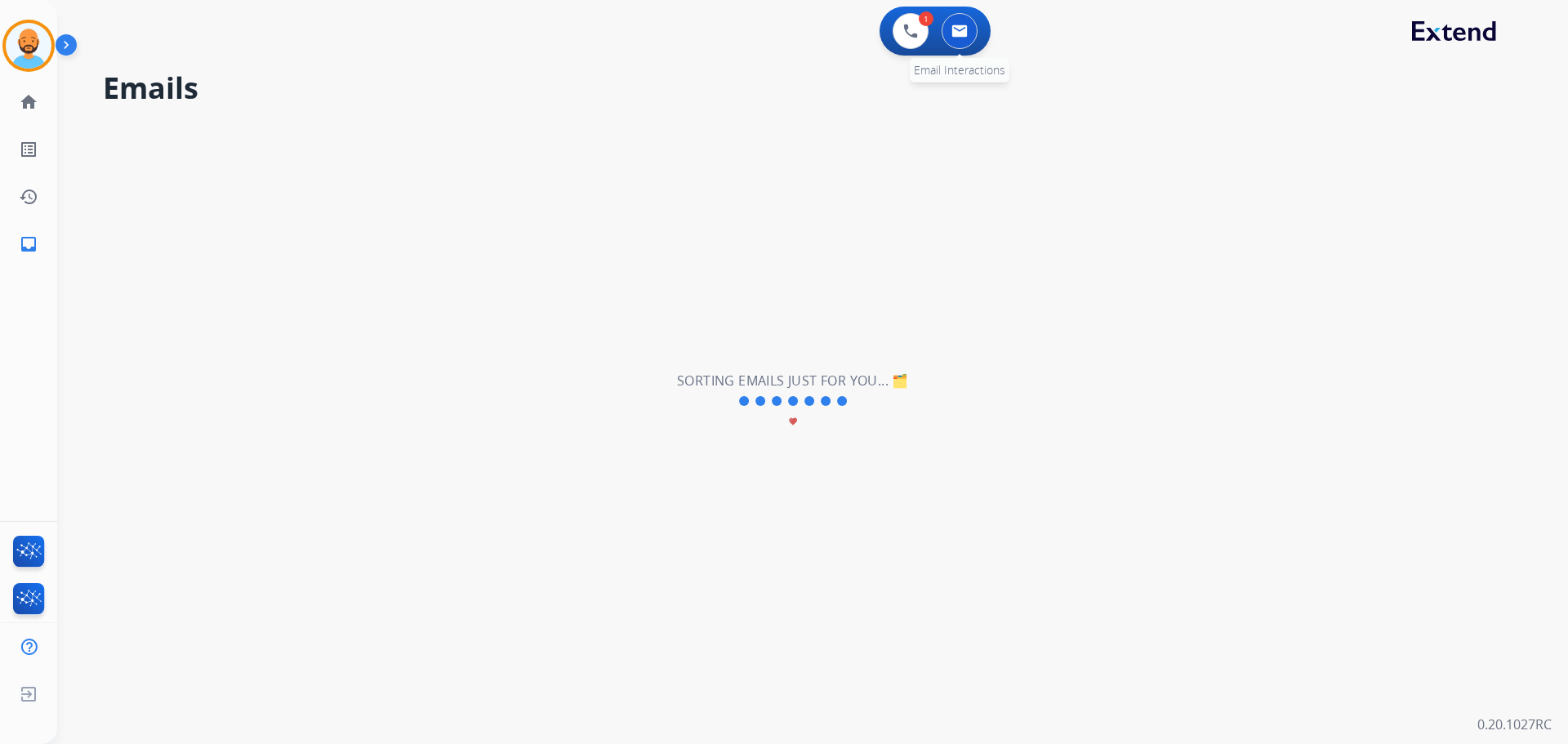
click at [963, 36] on img at bounding box center [959, 31] width 16 height 13
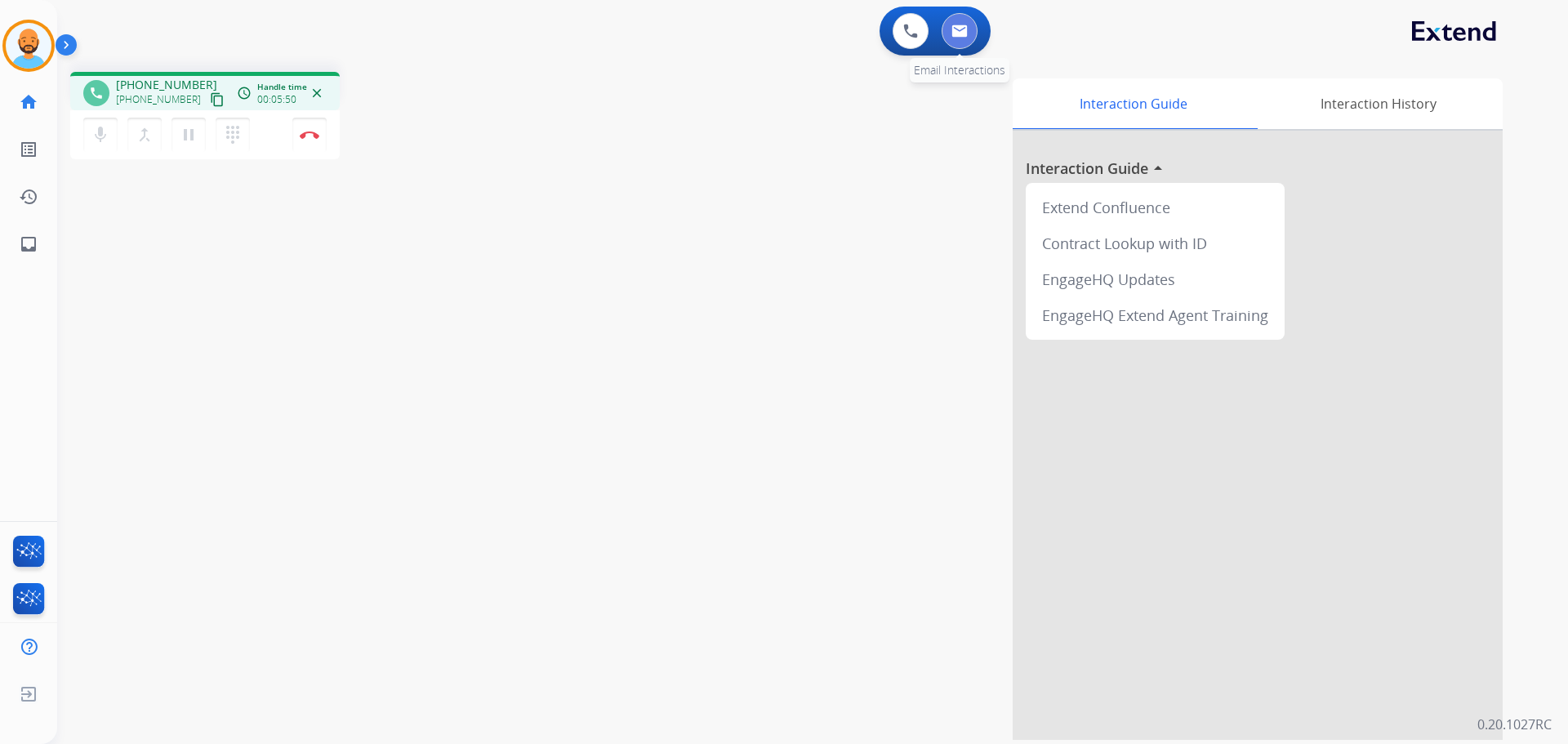
click at [963, 27] on img at bounding box center [959, 31] width 16 height 13
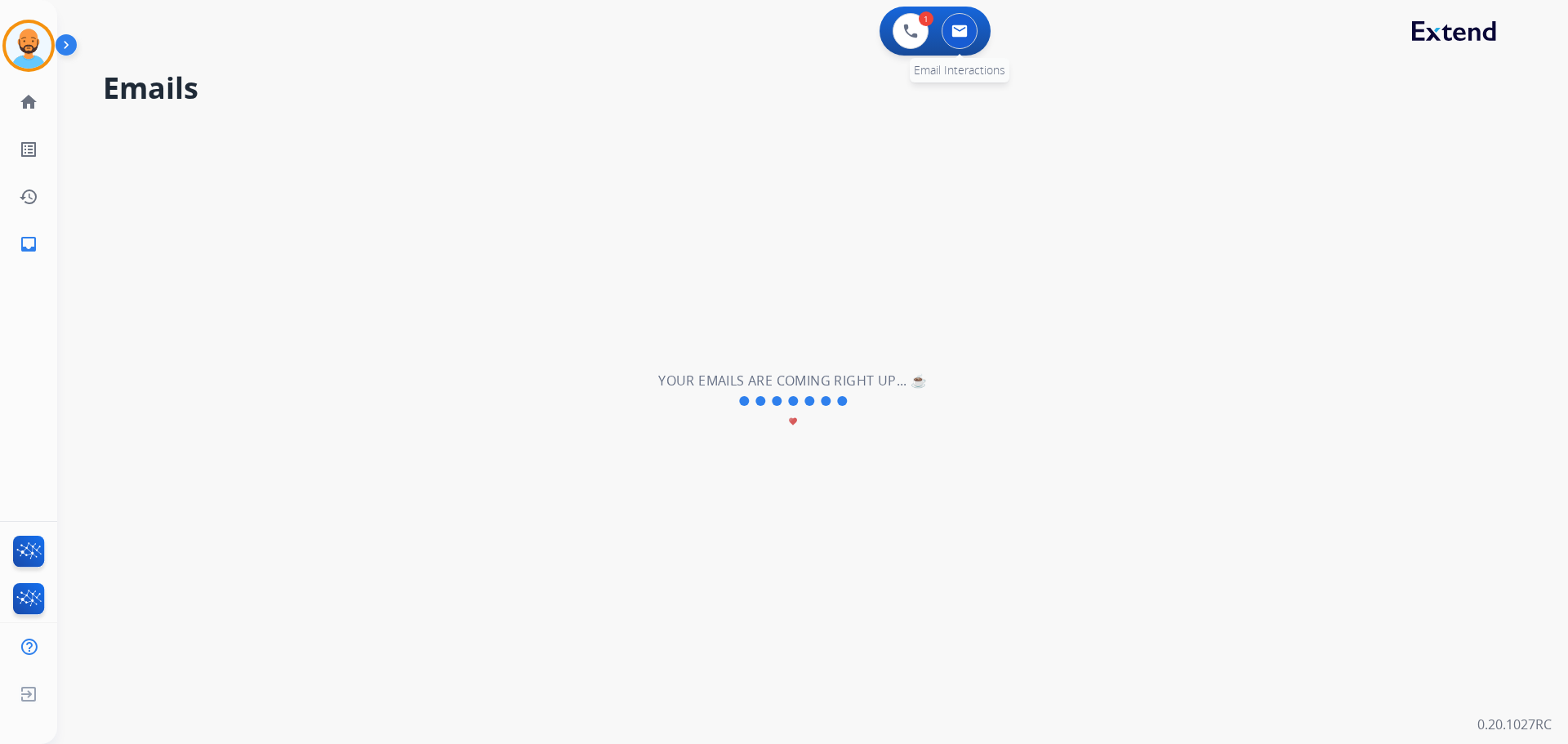
click at [961, 28] on img at bounding box center [959, 31] width 16 height 13
click at [26, 252] on mat-icon "inbox" at bounding box center [28, 244] width 19 height 19
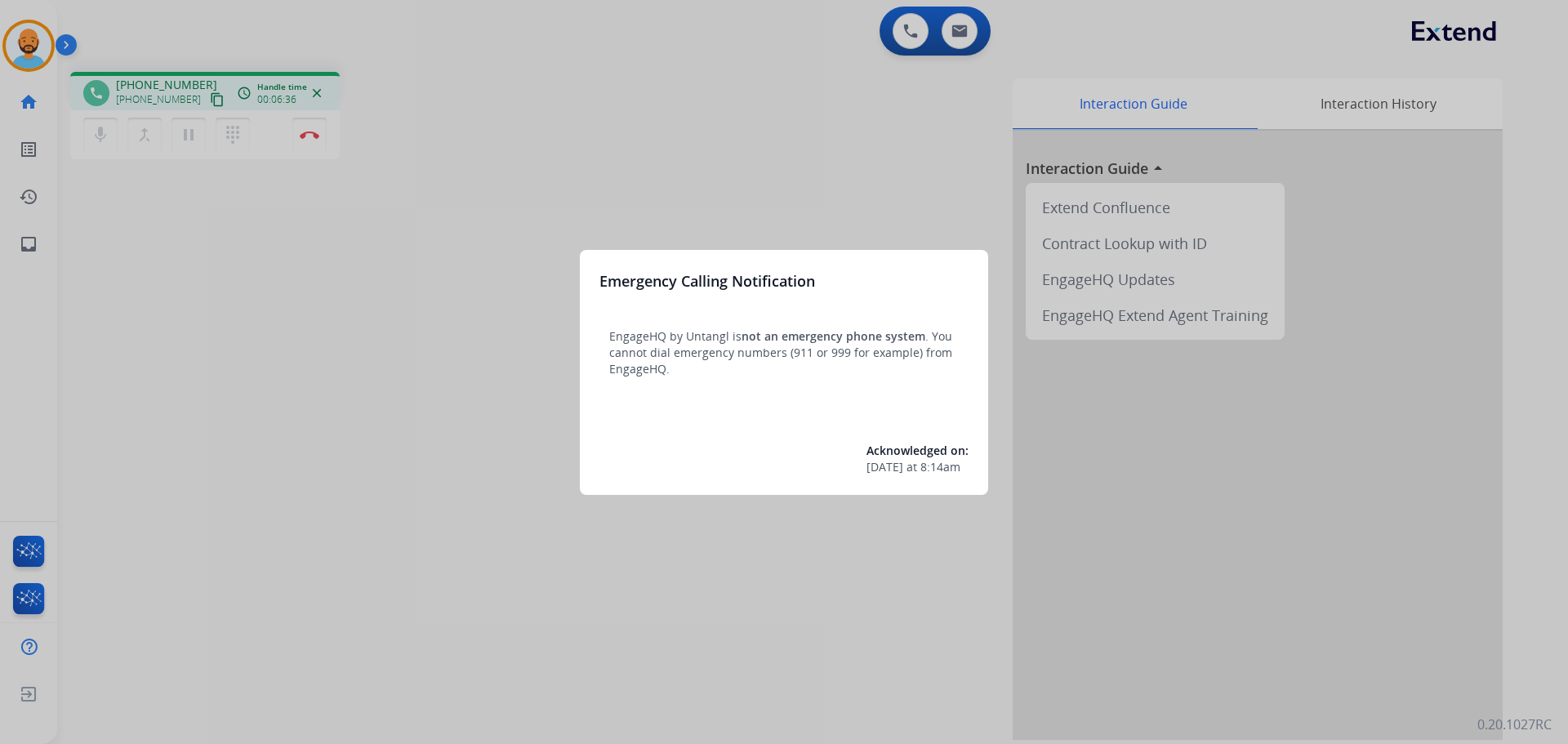
click at [129, 185] on div at bounding box center [784, 372] width 1568 height 744
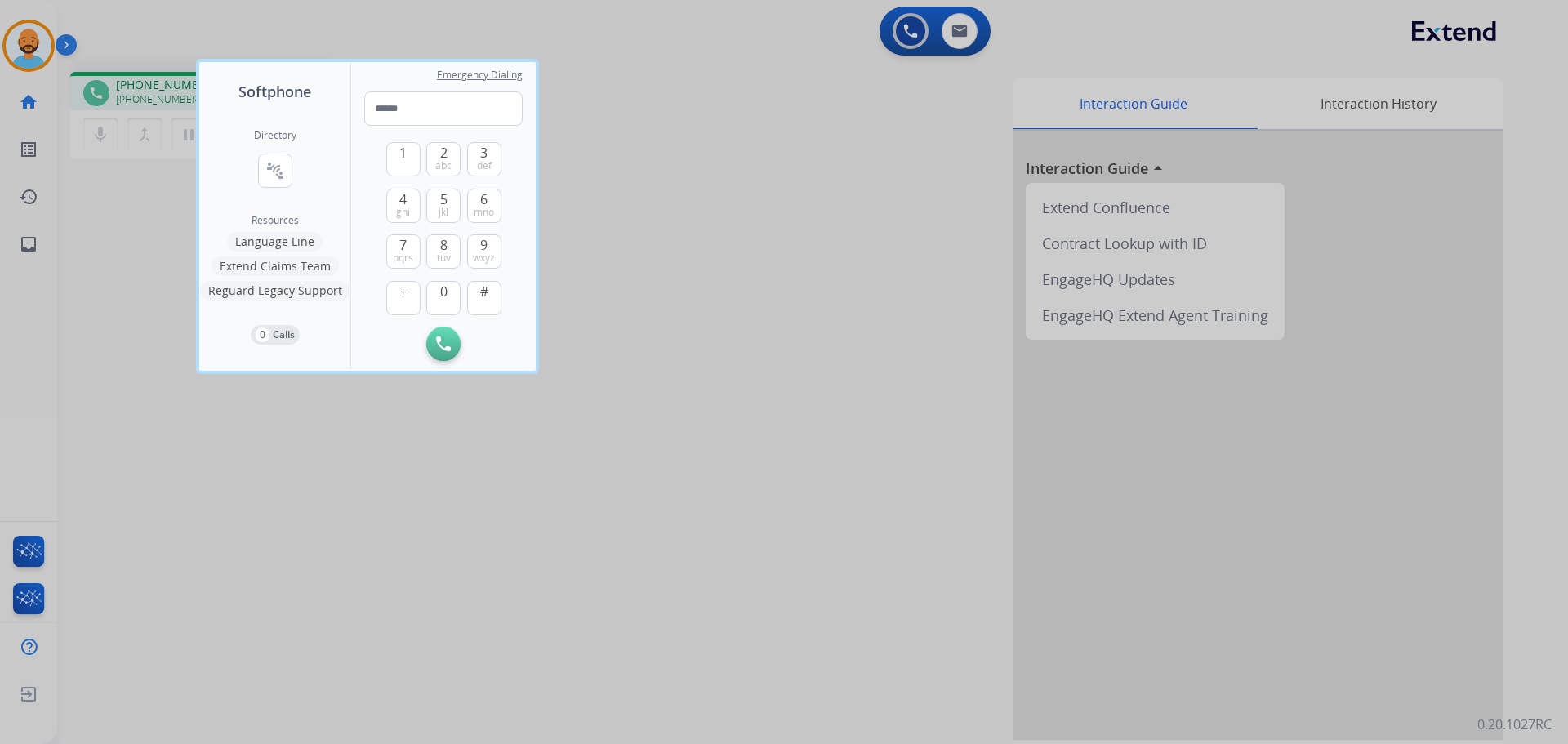
click at [151, 30] on div at bounding box center [784, 372] width 1568 height 744
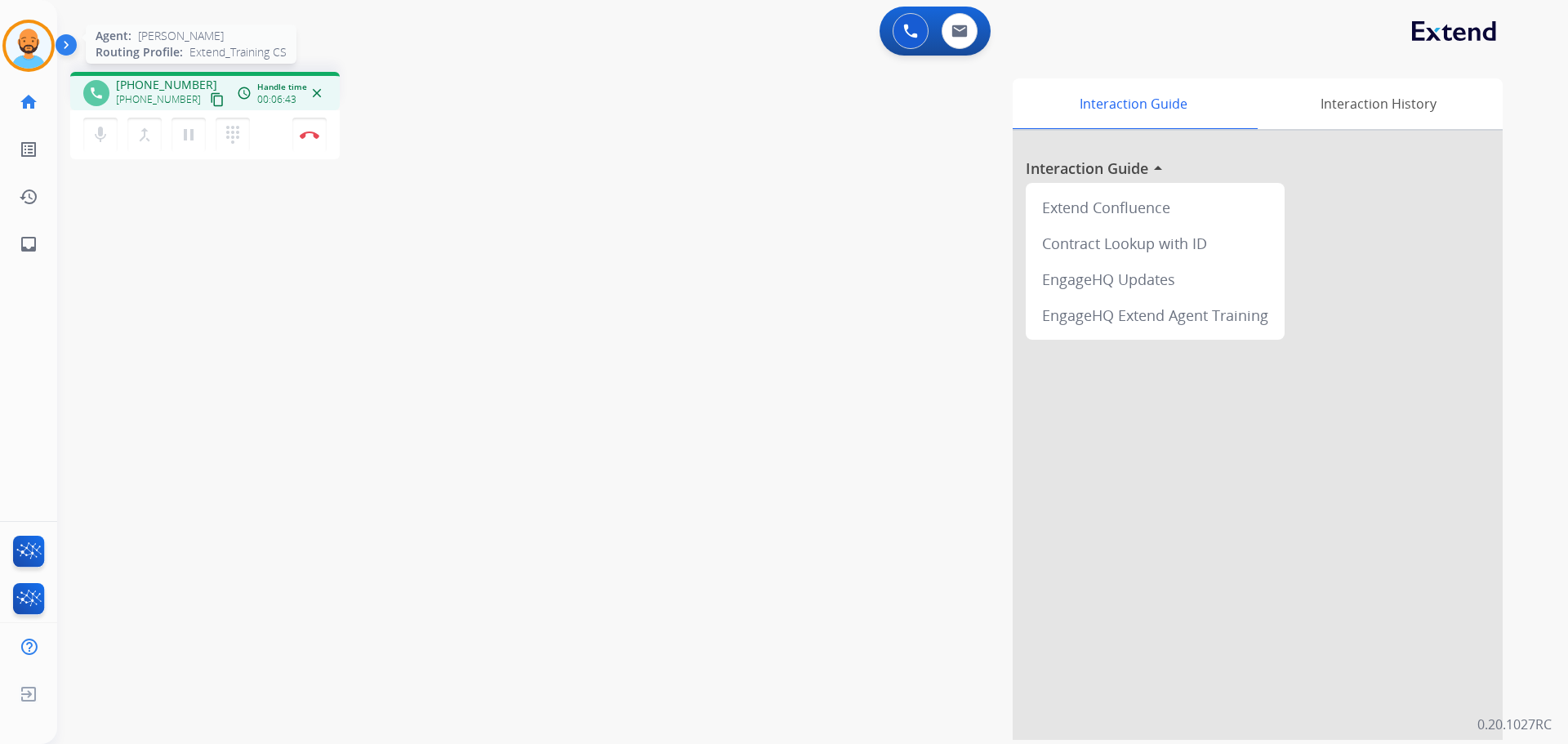
click at [27, 55] on img at bounding box center [28, 46] width 46 height 46
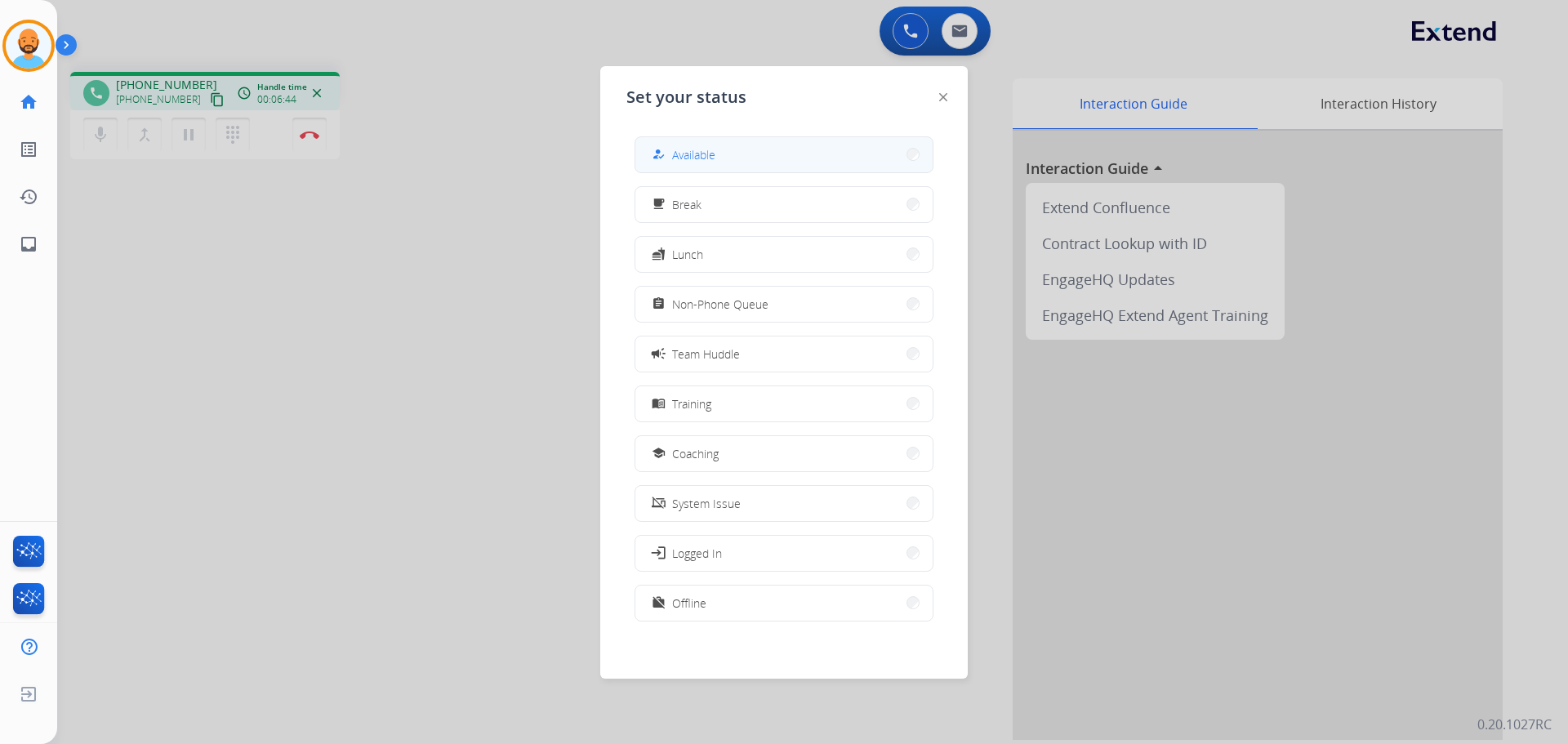
click at [692, 160] on span "Available" at bounding box center [694, 154] width 43 height 17
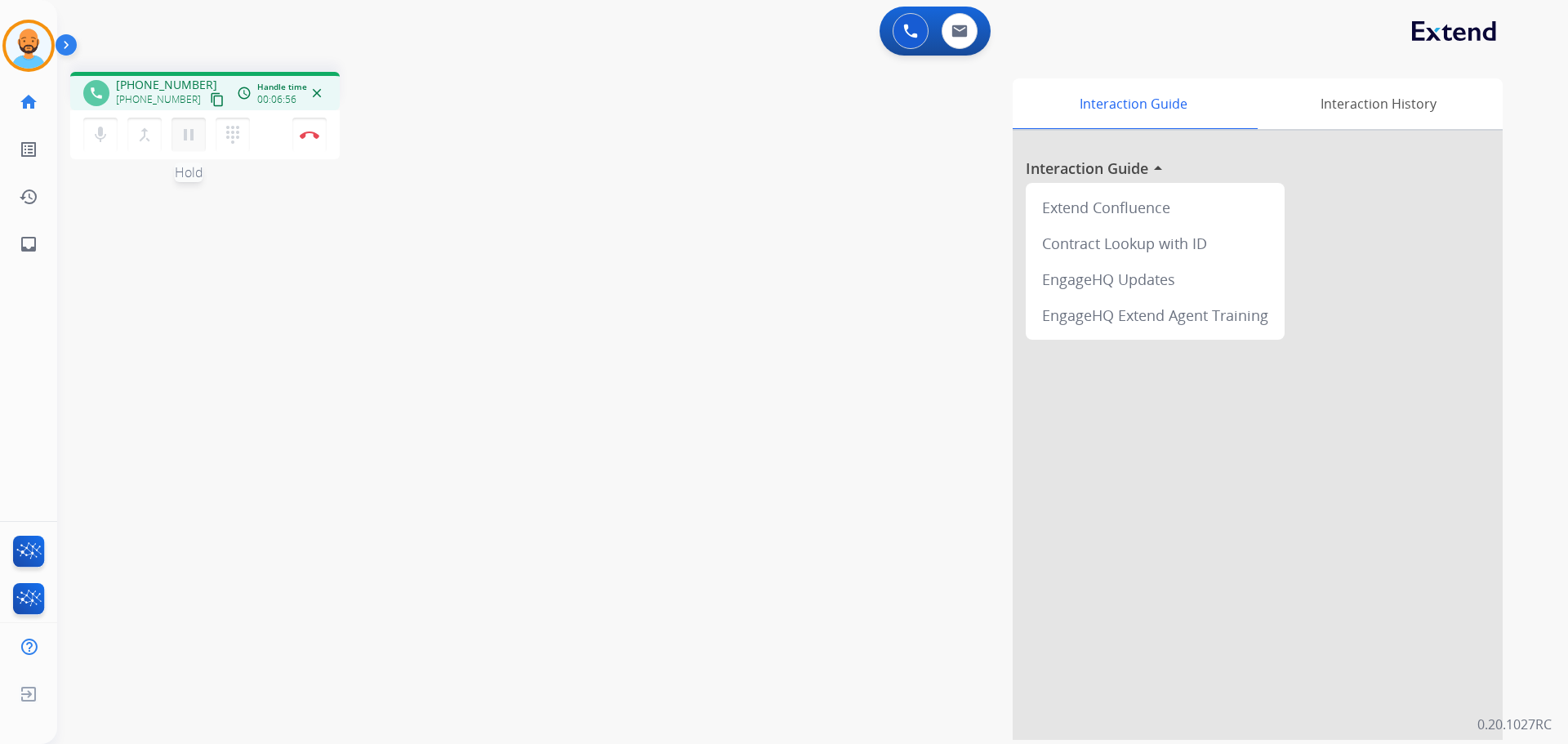
click at [189, 131] on mat-icon "pause" at bounding box center [189, 135] width 19 height 19
click at [188, 128] on mat-icon "pause" at bounding box center [189, 135] width 19 height 19
click at [175, 141] on button "pause Hold" at bounding box center [189, 135] width 35 height 35
click at [186, 142] on mat-icon "play_arrow" at bounding box center [189, 135] width 19 height 19
click at [189, 136] on mat-icon "pause" at bounding box center [189, 135] width 19 height 19
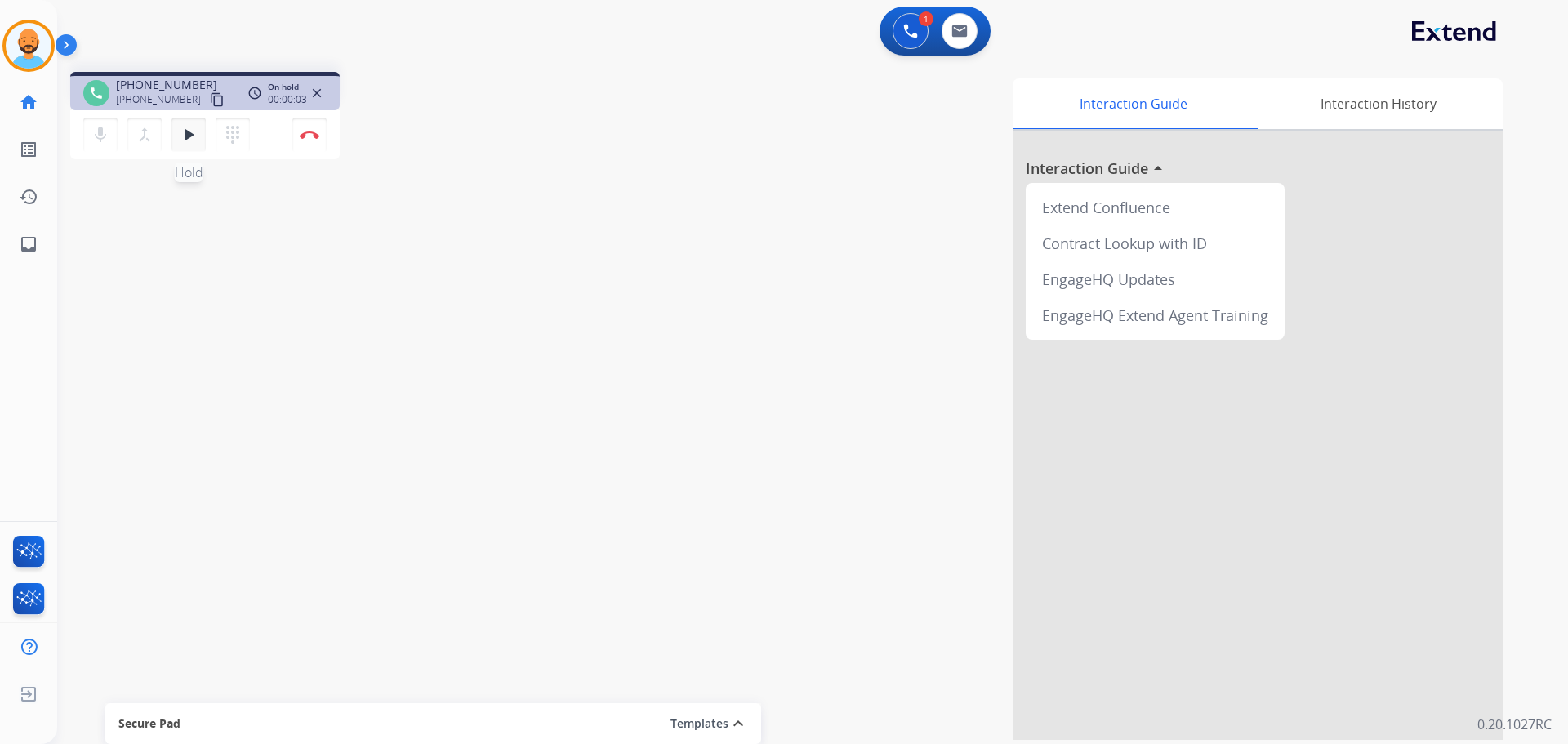
click at [189, 136] on mat-icon "play_arrow" at bounding box center [189, 135] width 19 height 19
click at [189, 138] on mat-icon "play_arrow" at bounding box center [189, 135] width 19 height 19
click at [306, 142] on button "Disconnect" at bounding box center [309, 135] width 35 height 35
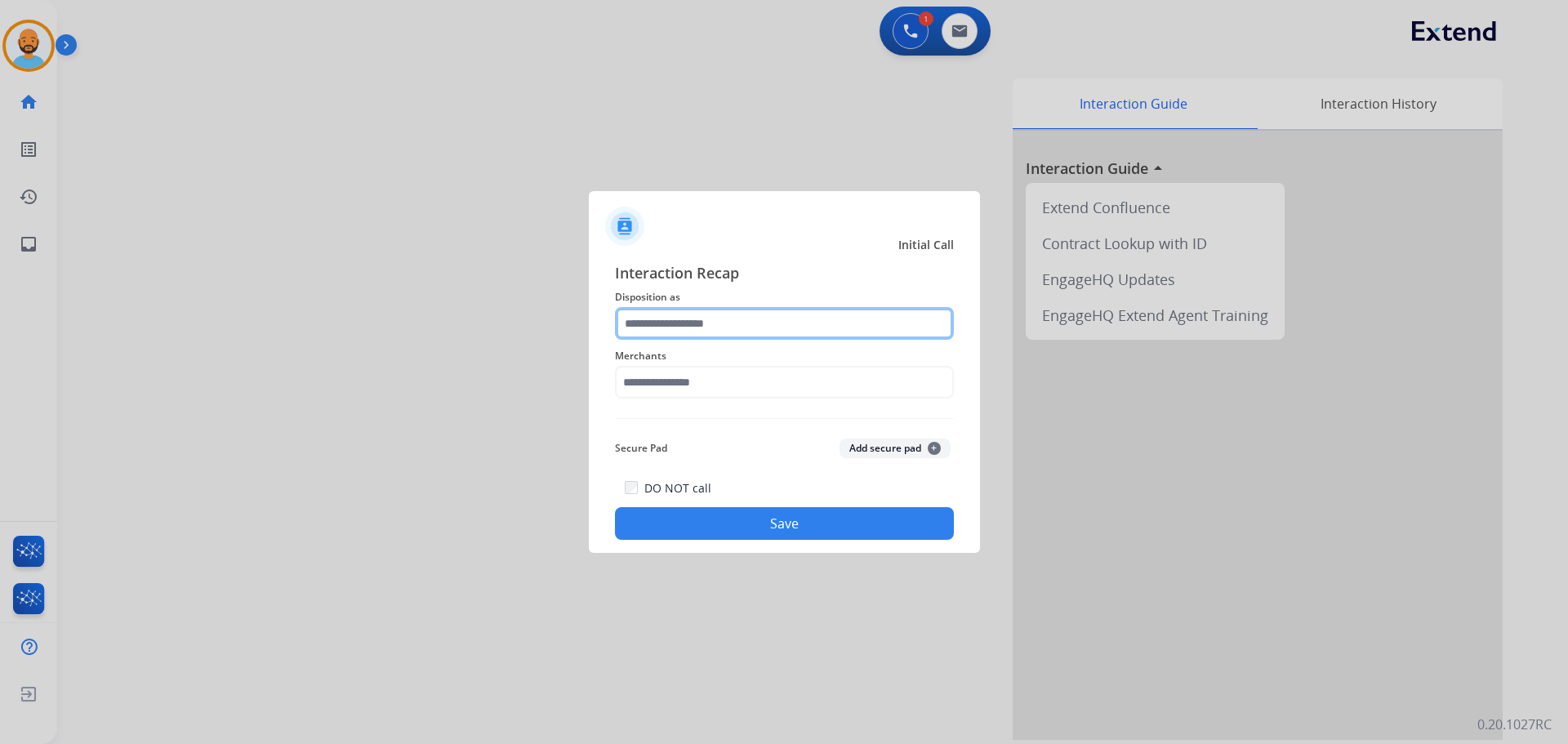
click at [738, 325] on input "text" at bounding box center [784, 323] width 339 height 33
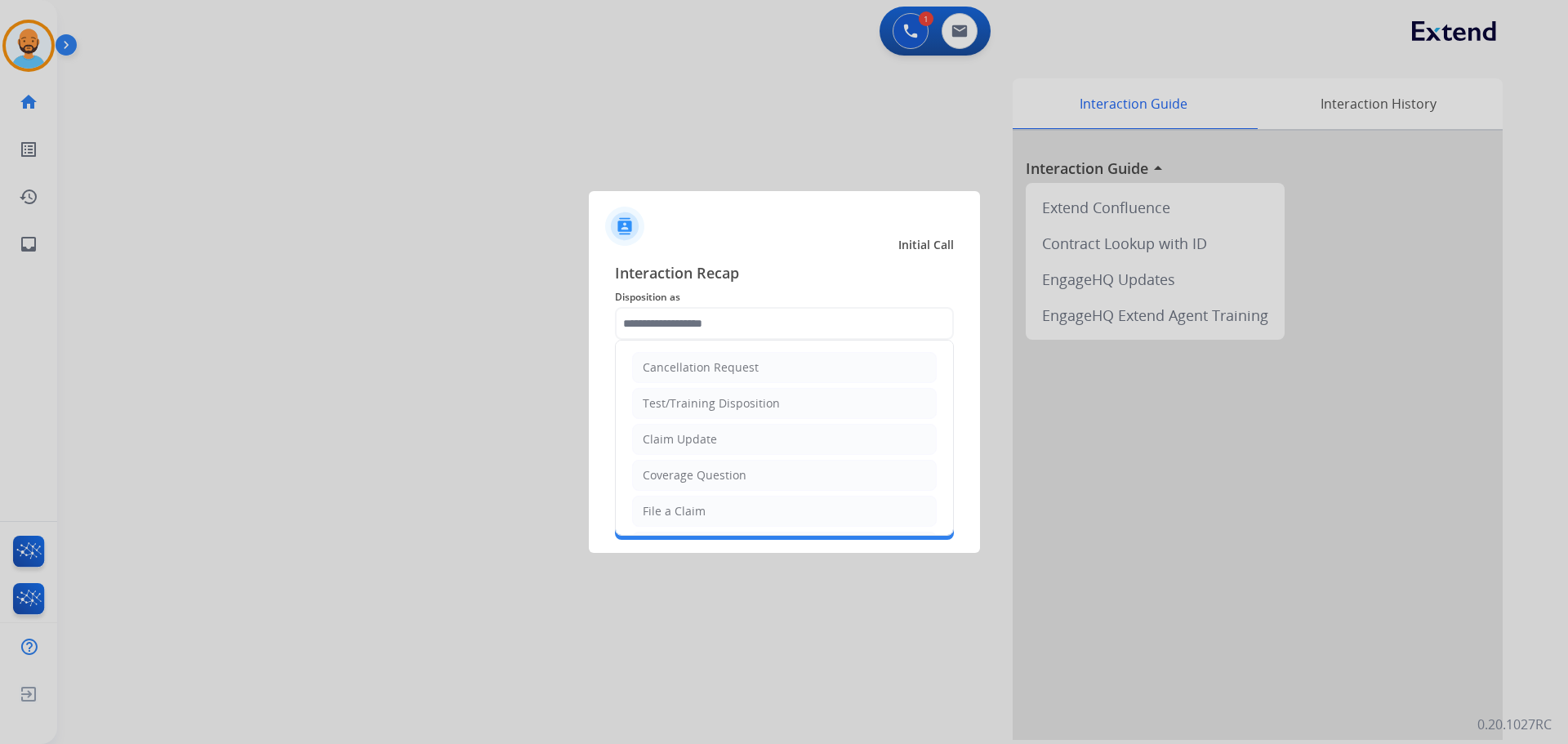
click at [687, 436] on div "Claim Update" at bounding box center [680, 439] width 74 height 16
type input "**********"
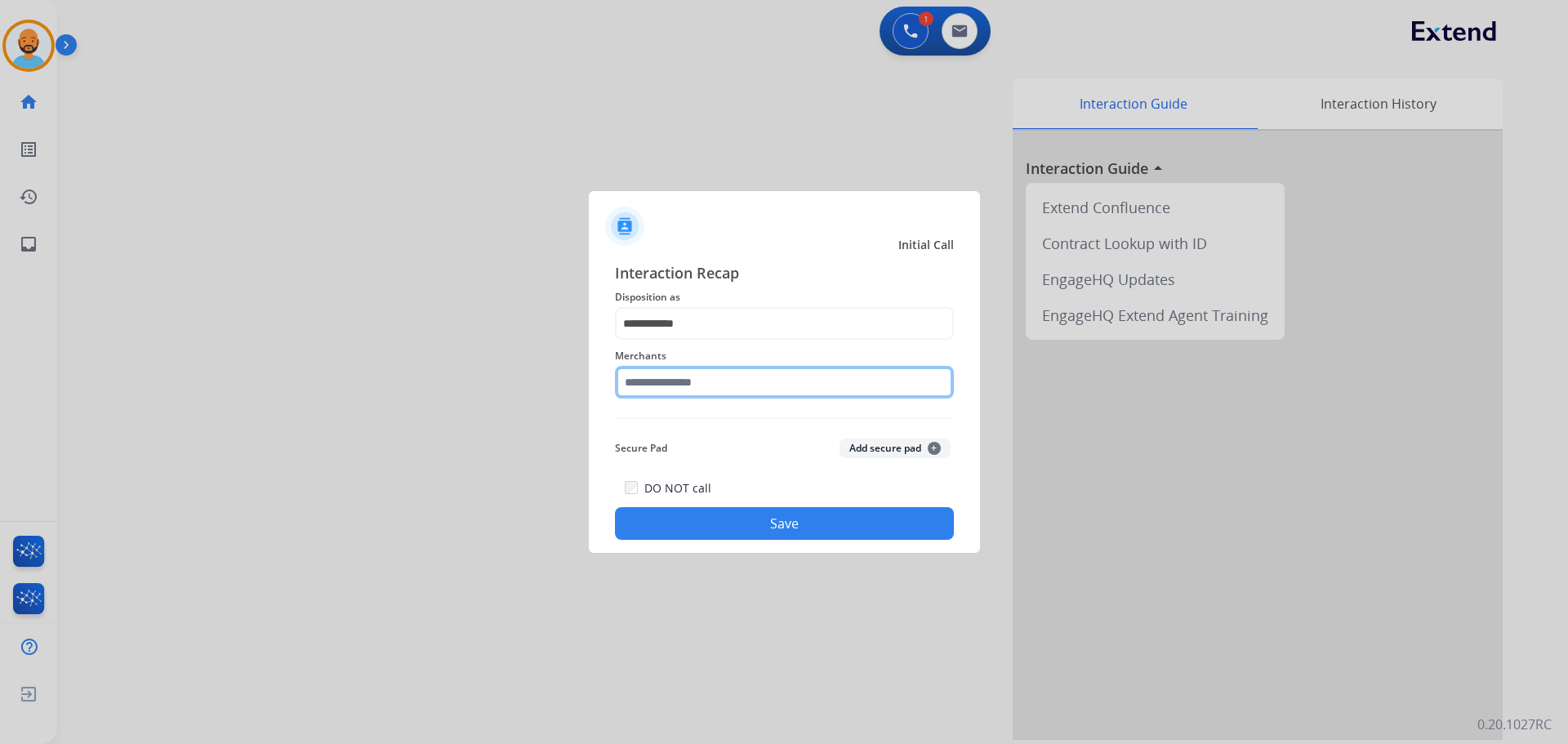
click at [691, 388] on input "text" at bounding box center [784, 382] width 339 height 33
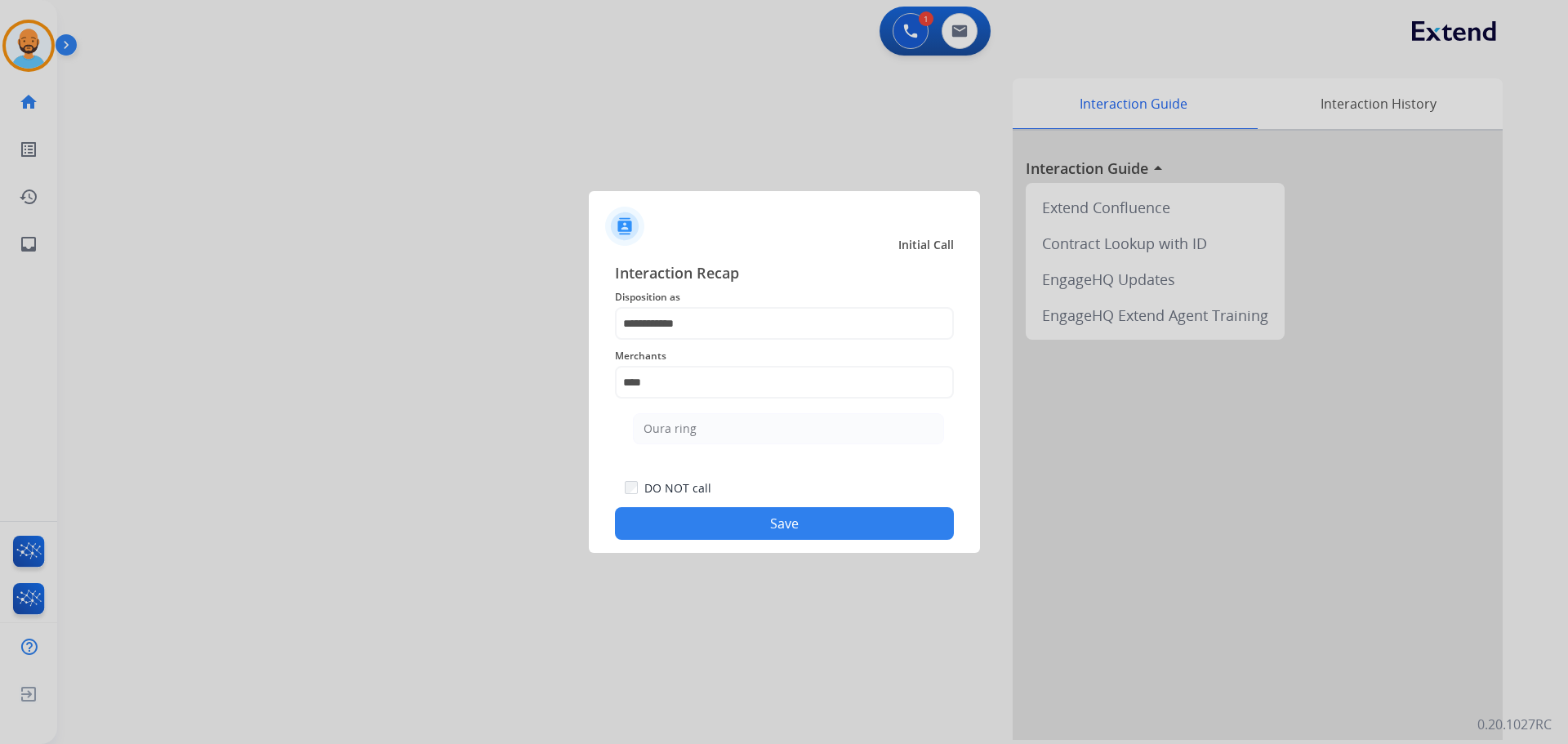
click at [682, 411] on ul "Oura ring" at bounding box center [788, 432] width 321 height 56
drag, startPoint x: 680, startPoint y: 425, endPoint x: 680, endPoint y: 416, distance: 9.0
click at [746, 526] on button "Save" at bounding box center [784, 523] width 339 height 33
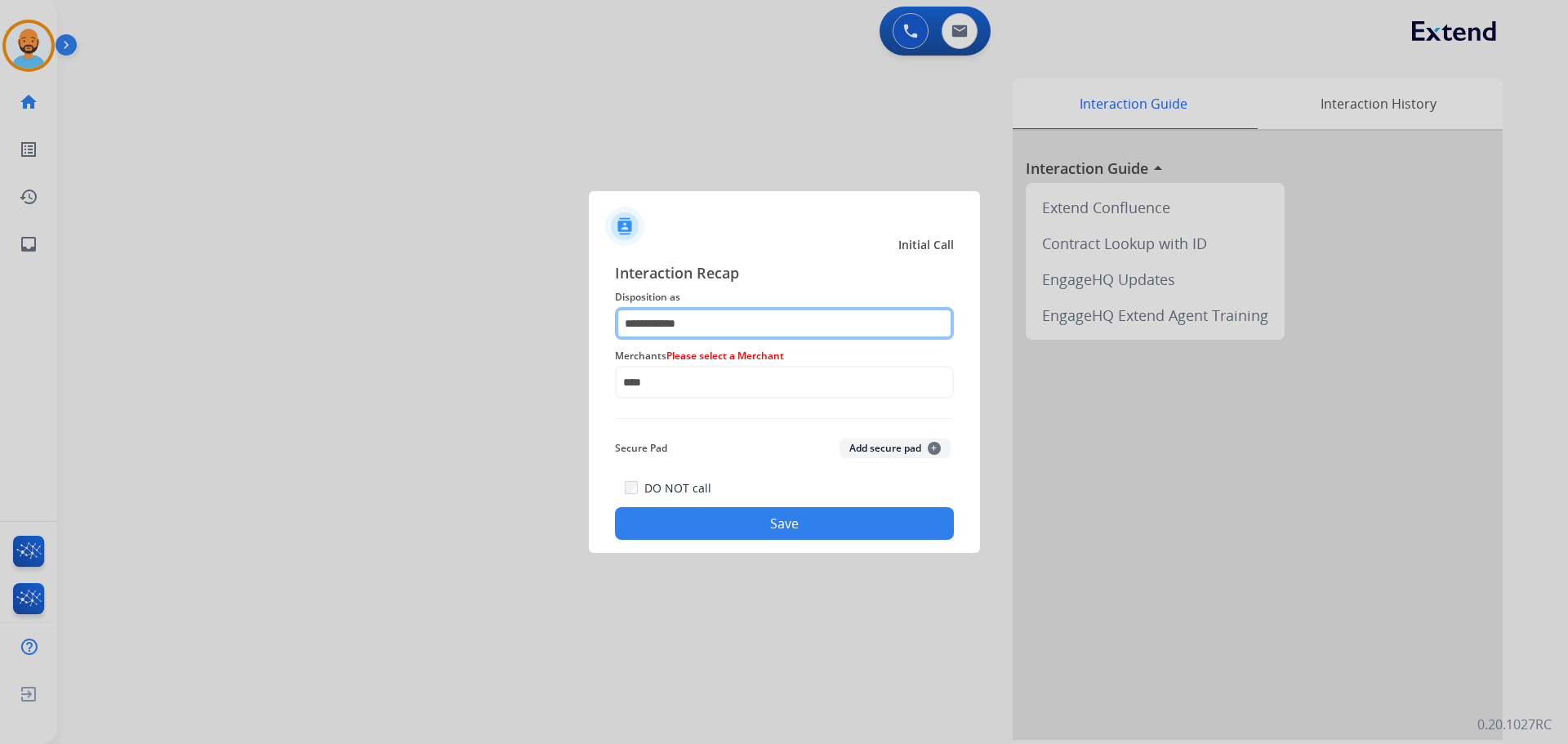
click at [699, 327] on input "**********" at bounding box center [784, 323] width 339 height 33
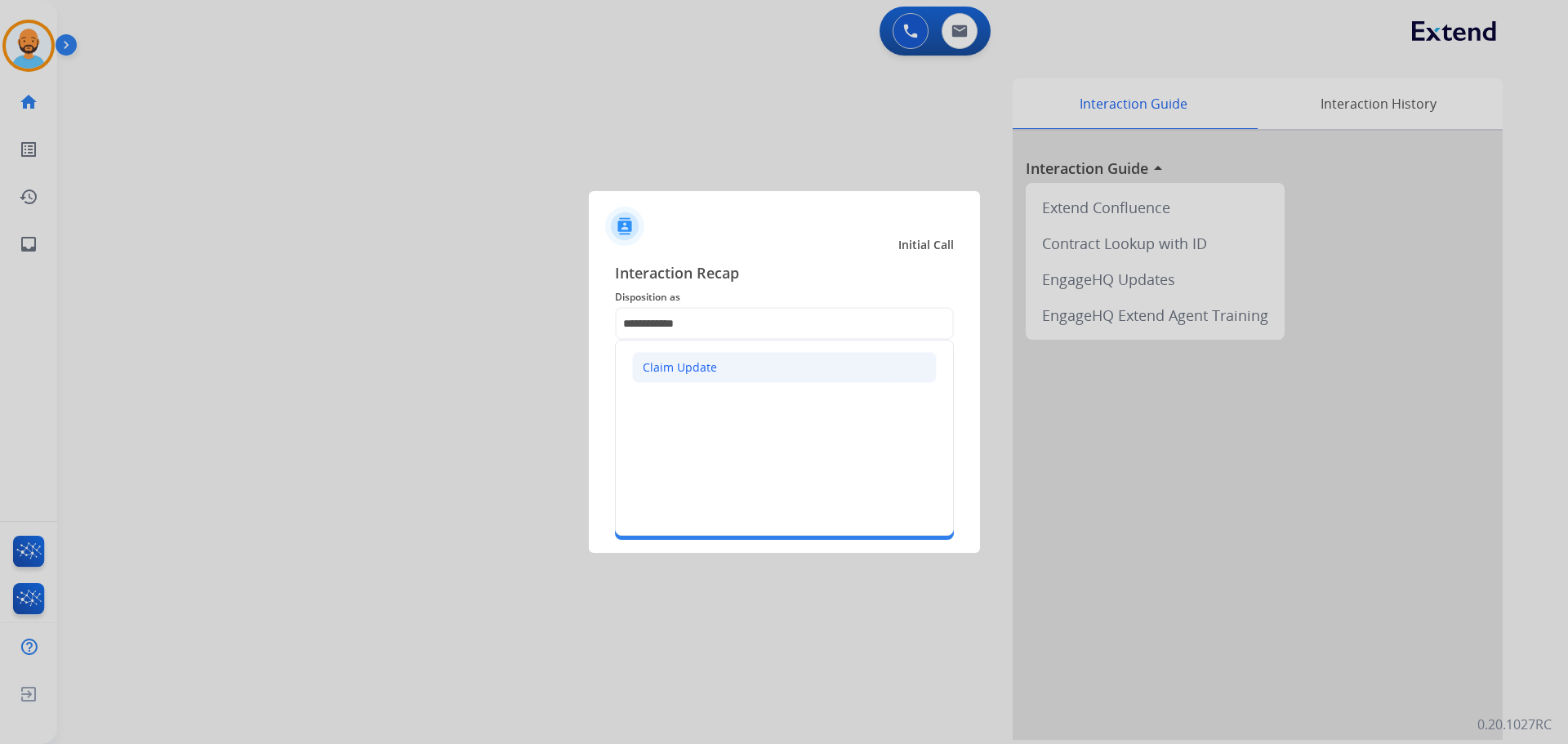
click at [701, 360] on div "Claim Update" at bounding box center [680, 368] width 74 height 16
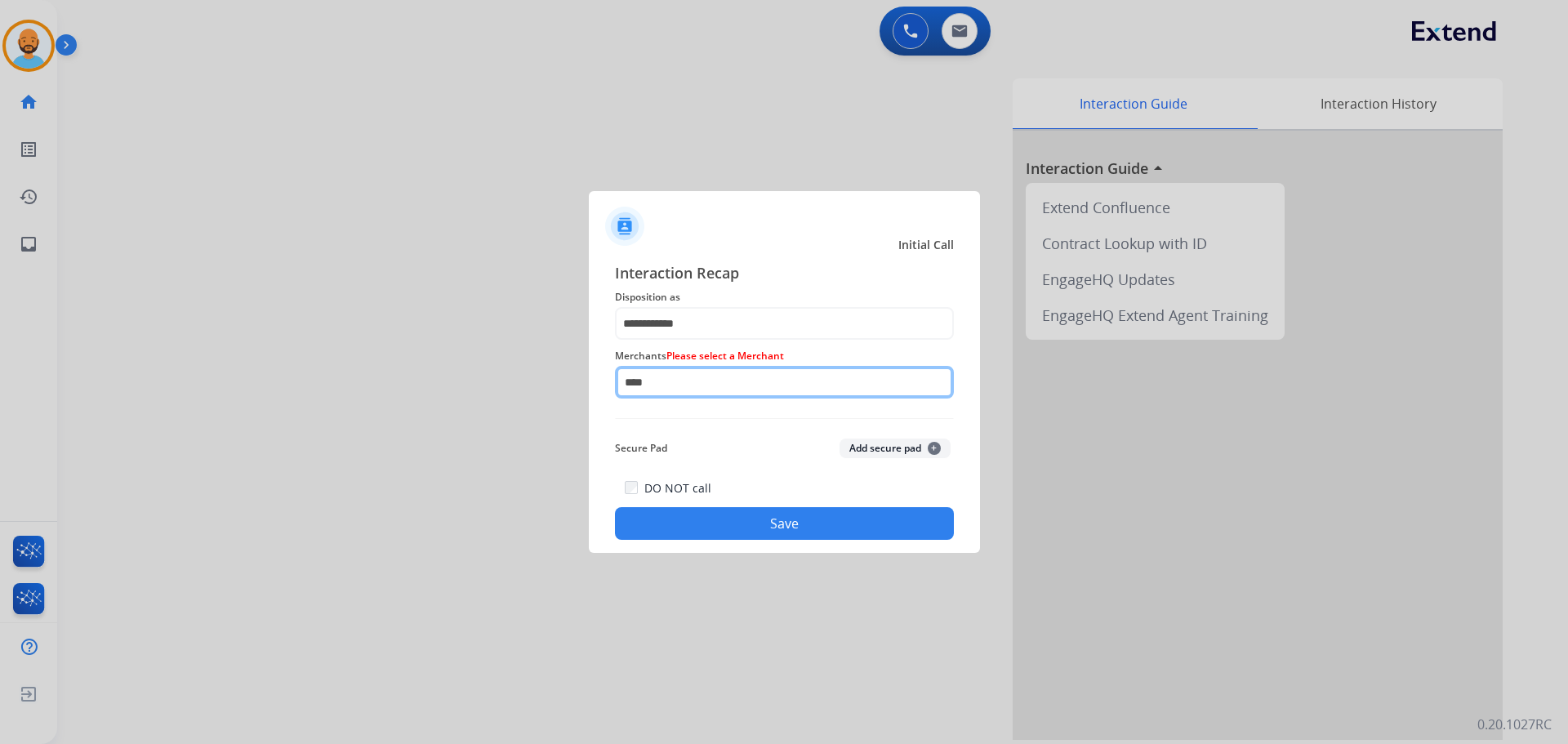
click at [687, 381] on input "****" at bounding box center [784, 382] width 339 height 33
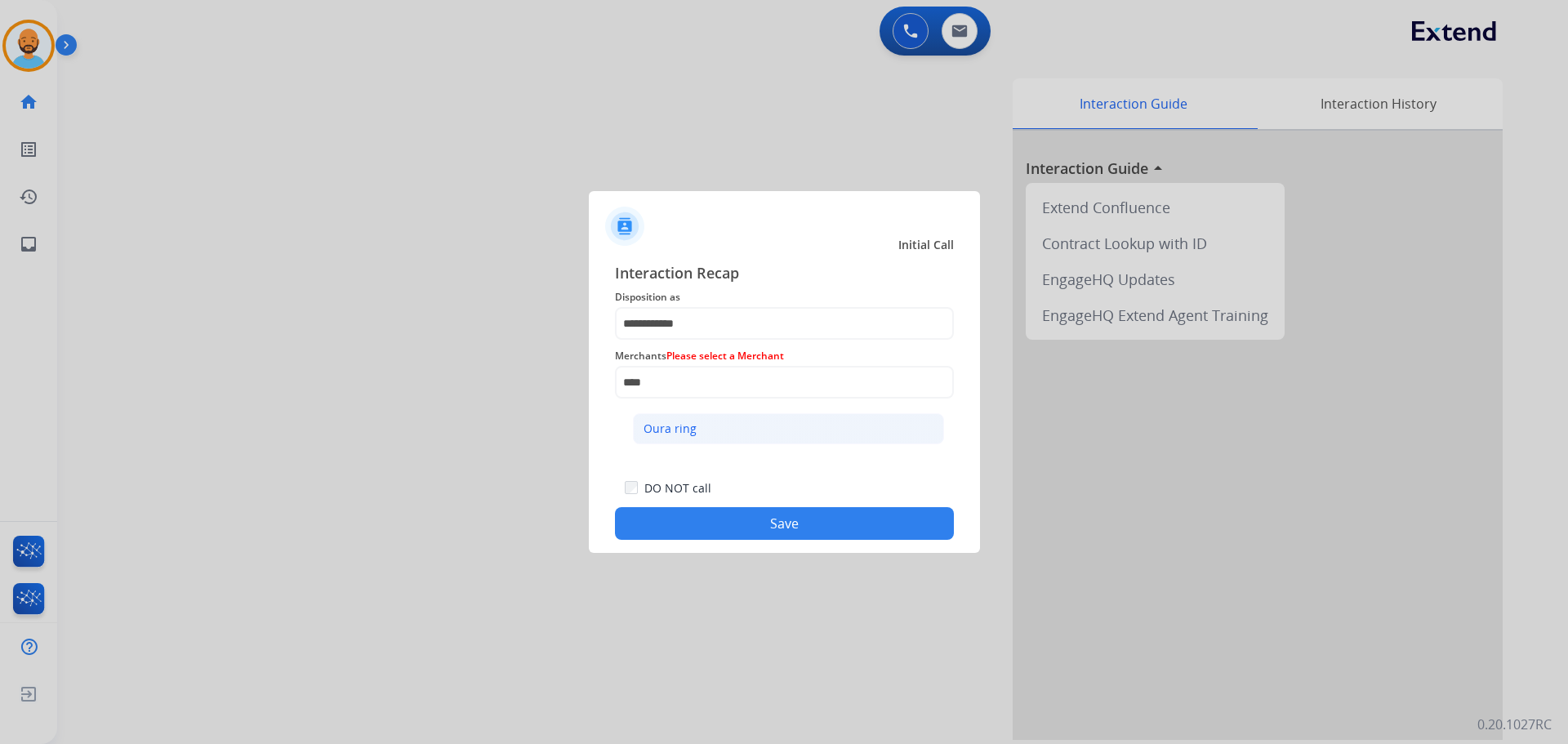
drag, startPoint x: 679, startPoint y: 422, endPoint x: 680, endPoint y: 410, distance: 12.0
click at [679, 415] on li "Oura ring" at bounding box center [788, 429] width 311 height 31
type input "*********"
click at [678, 518] on button "Save" at bounding box center [784, 523] width 339 height 33
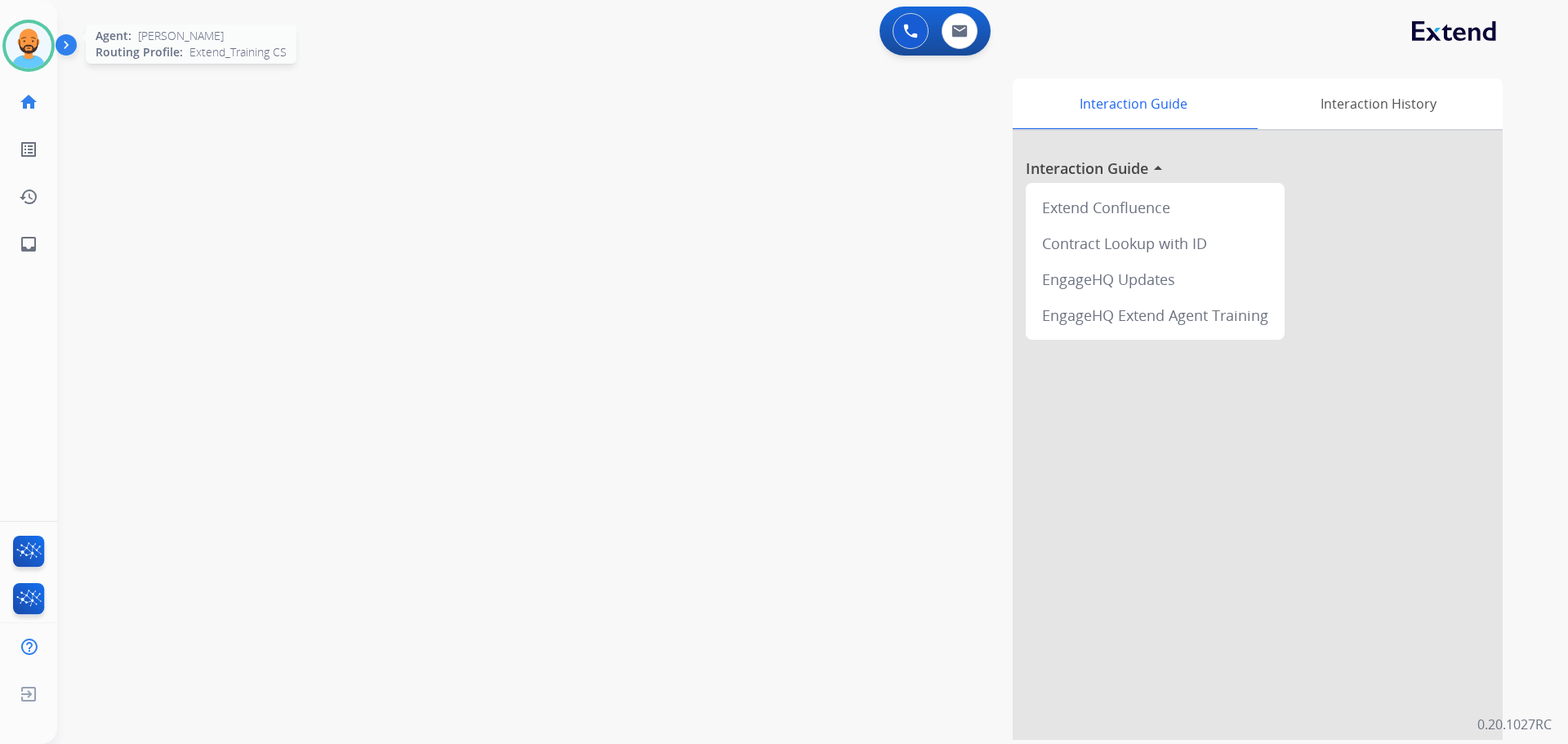
click at [27, 55] on img at bounding box center [28, 46] width 46 height 46
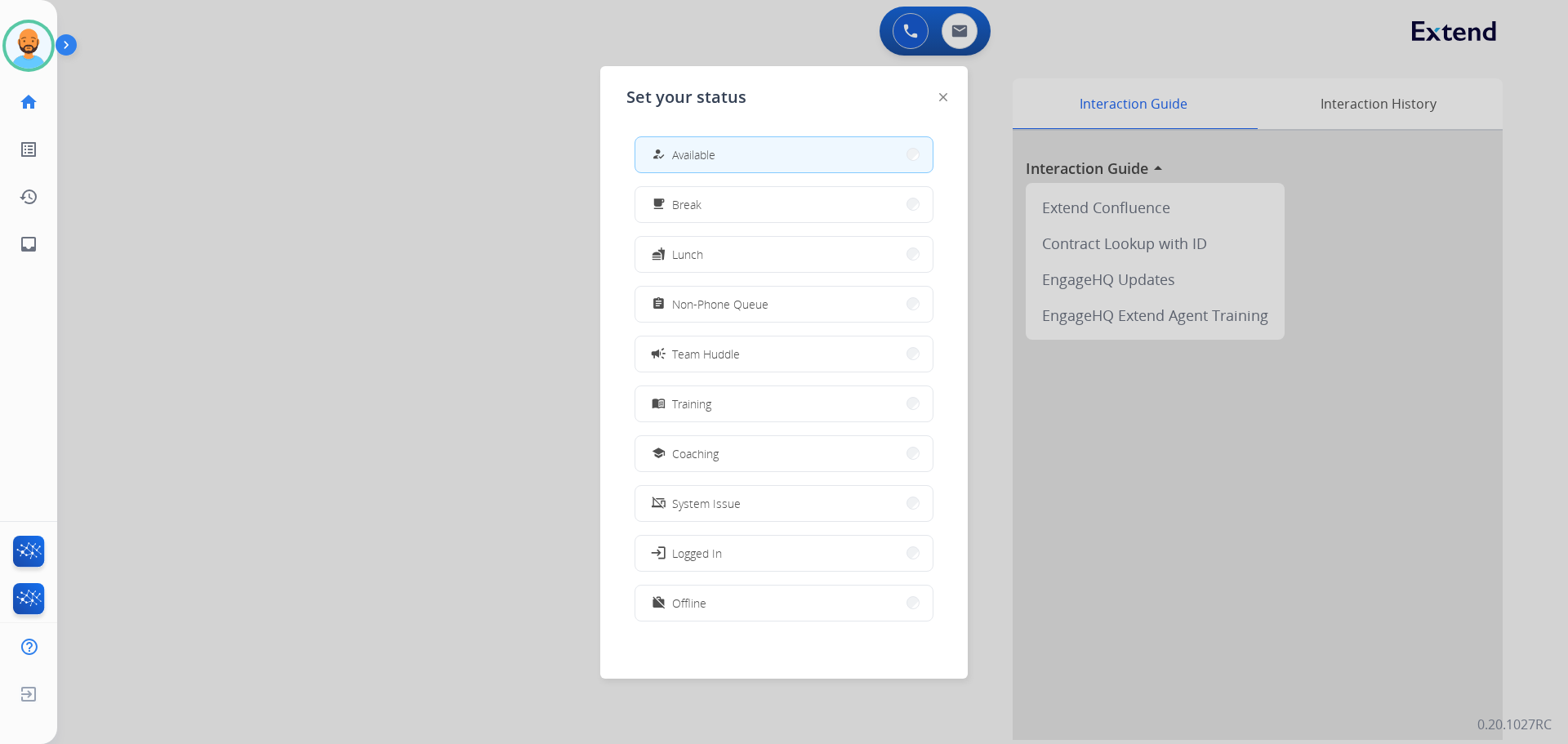
click at [288, 114] on div at bounding box center [784, 372] width 1568 height 744
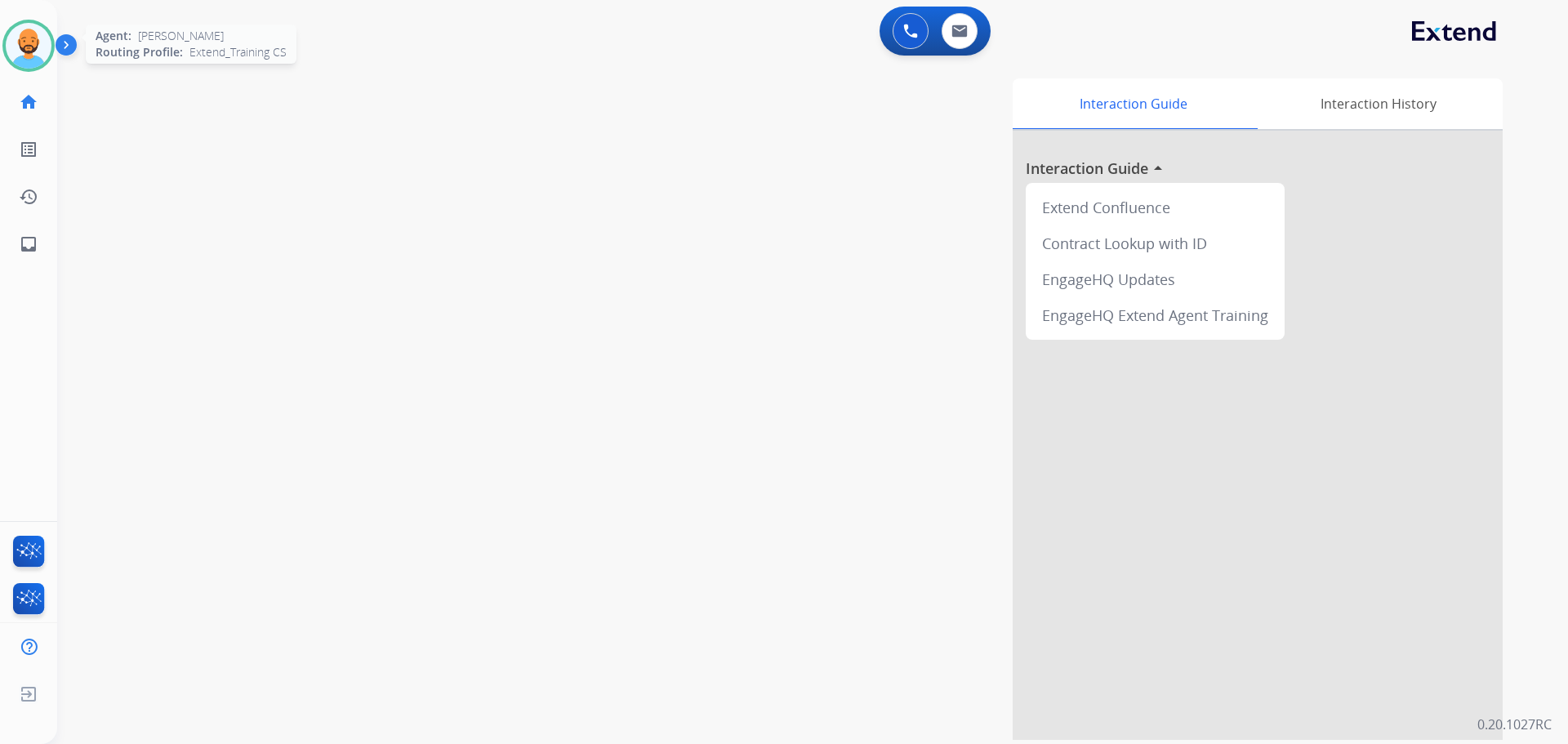
click at [6, 50] on img at bounding box center [28, 46] width 46 height 46
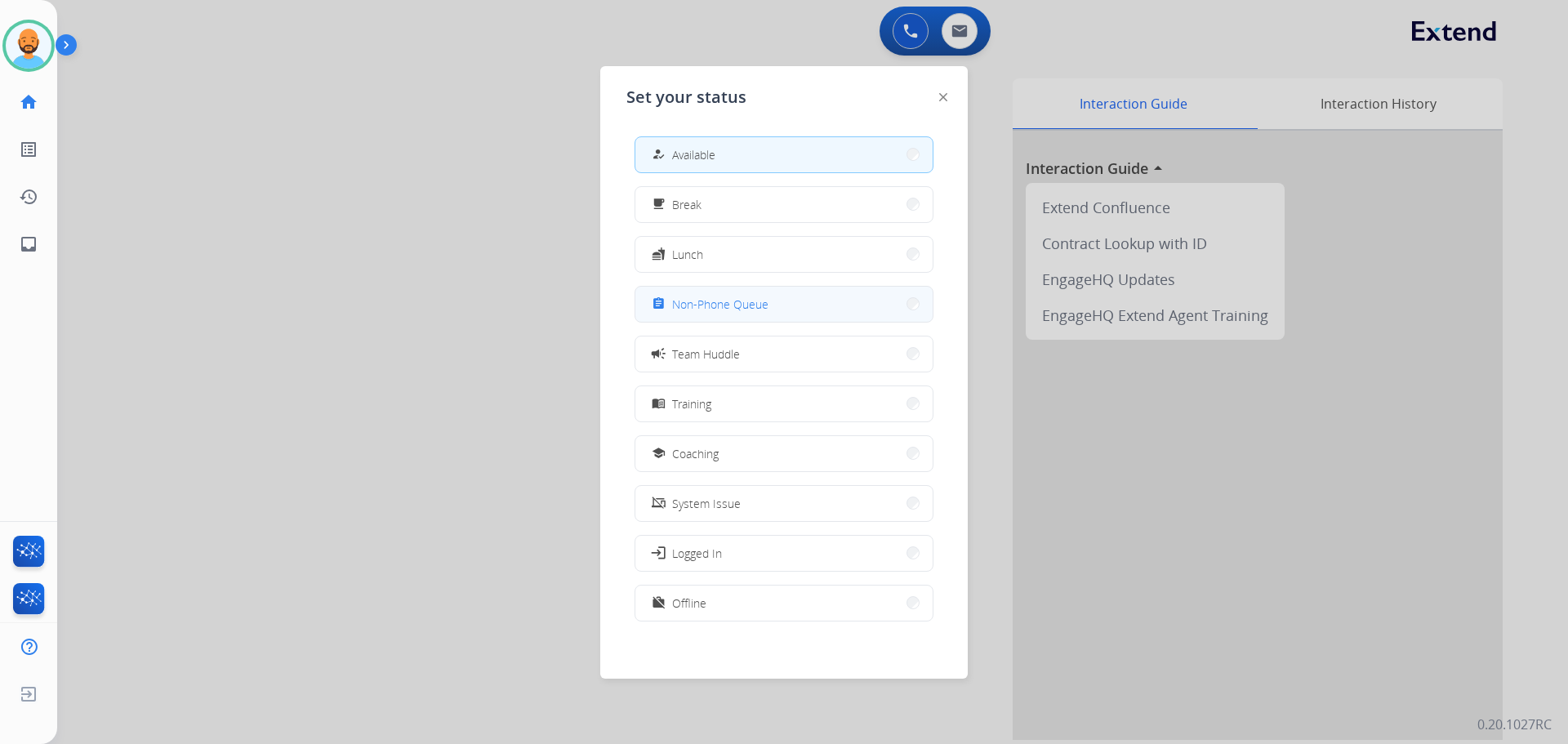
click at [811, 298] on button "assignment Non-Phone Queue" at bounding box center [784, 305] width 298 height 35
